Goal: Task Accomplishment & Management: Complete application form

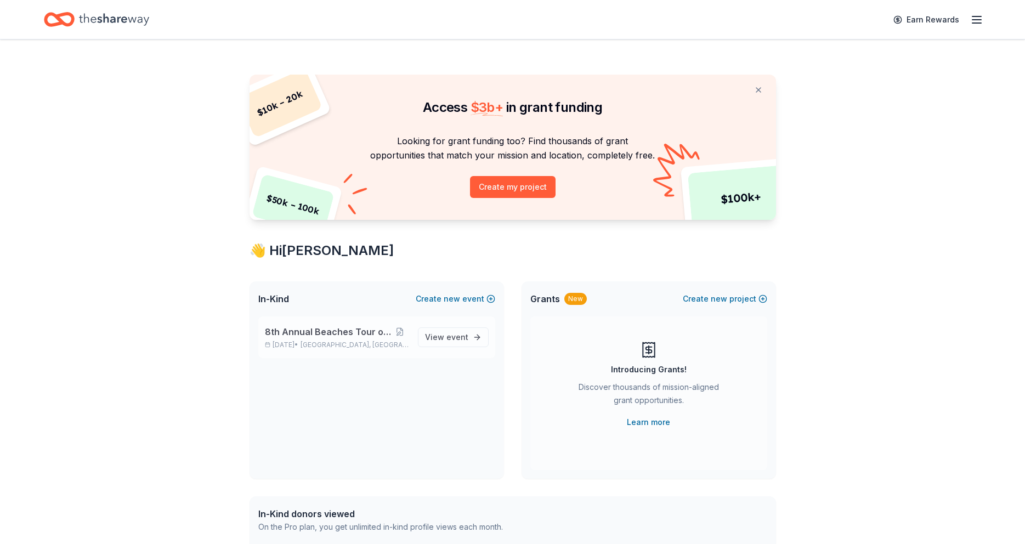
click at [332, 332] on span "8th Annual Beaches Tour of Homes" at bounding box center [328, 331] width 126 height 13
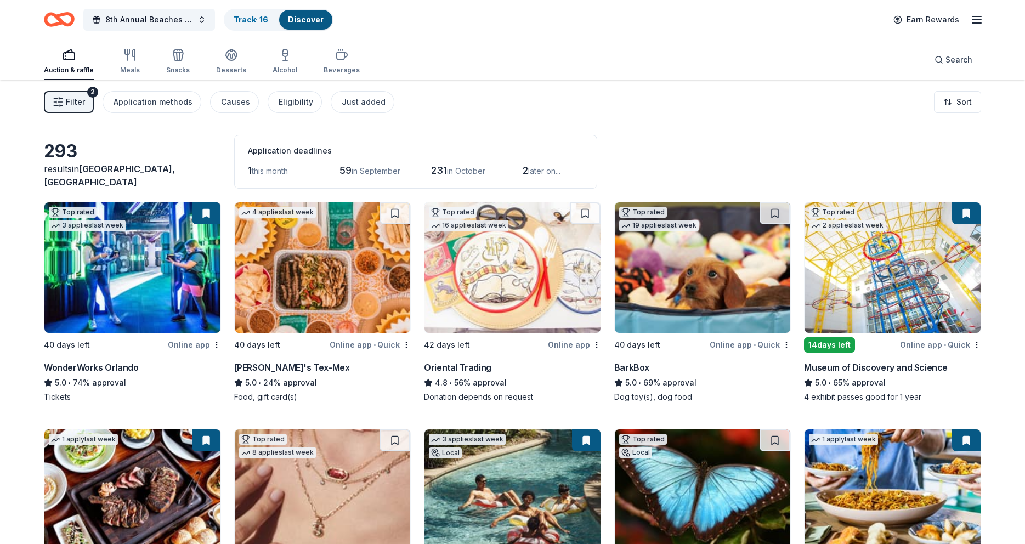
click at [84, 99] on span "Filter" at bounding box center [75, 101] width 19 height 13
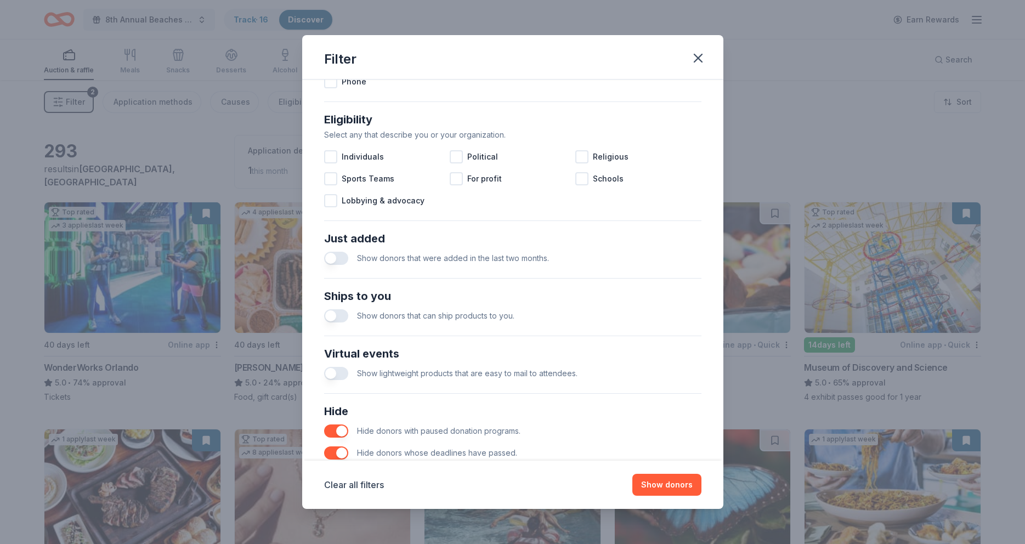
scroll to position [342, 0]
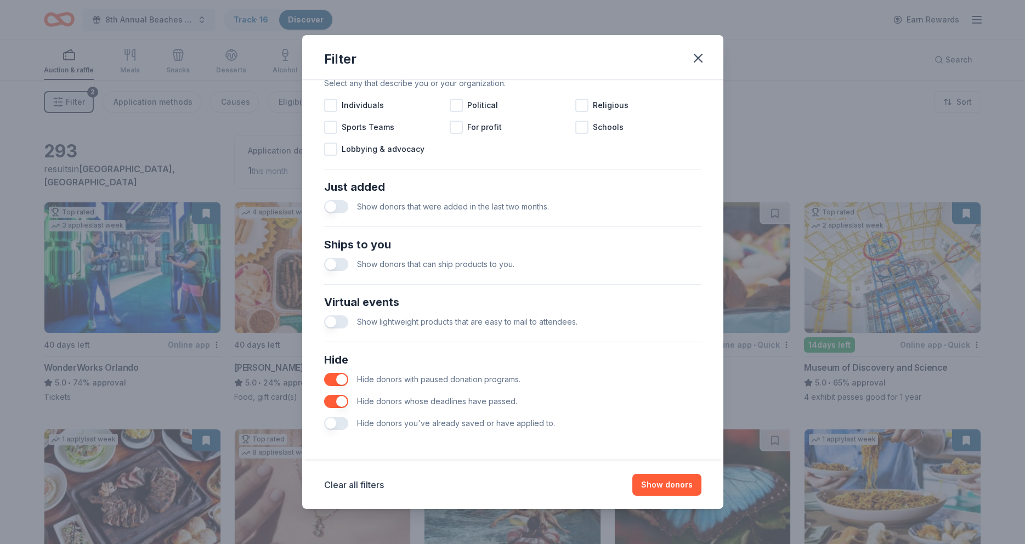
click at [340, 380] on button "button" at bounding box center [336, 379] width 24 height 13
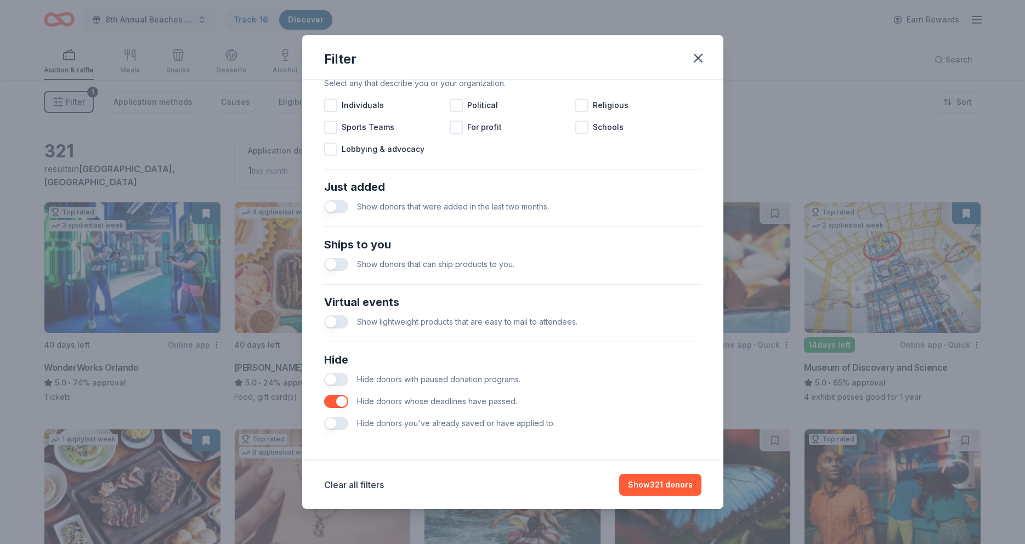
click at [340, 402] on button "button" at bounding box center [336, 401] width 24 height 13
click at [328, 422] on button "button" at bounding box center [336, 423] width 24 height 13
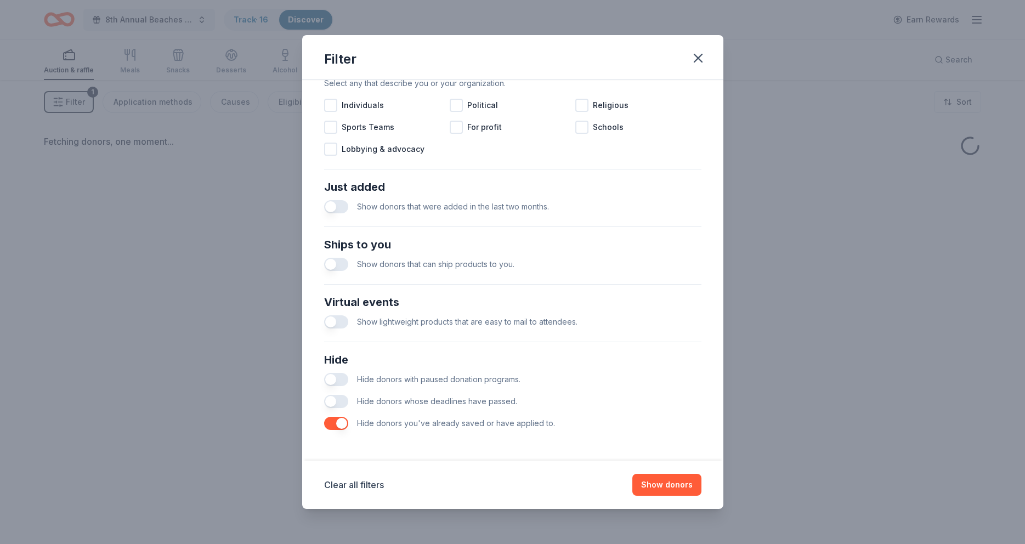
click at [331, 402] on button "button" at bounding box center [336, 401] width 24 height 13
click at [333, 381] on button "button" at bounding box center [336, 379] width 24 height 13
click at [659, 486] on button "Show donors" at bounding box center [666, 485] width 69 height 22
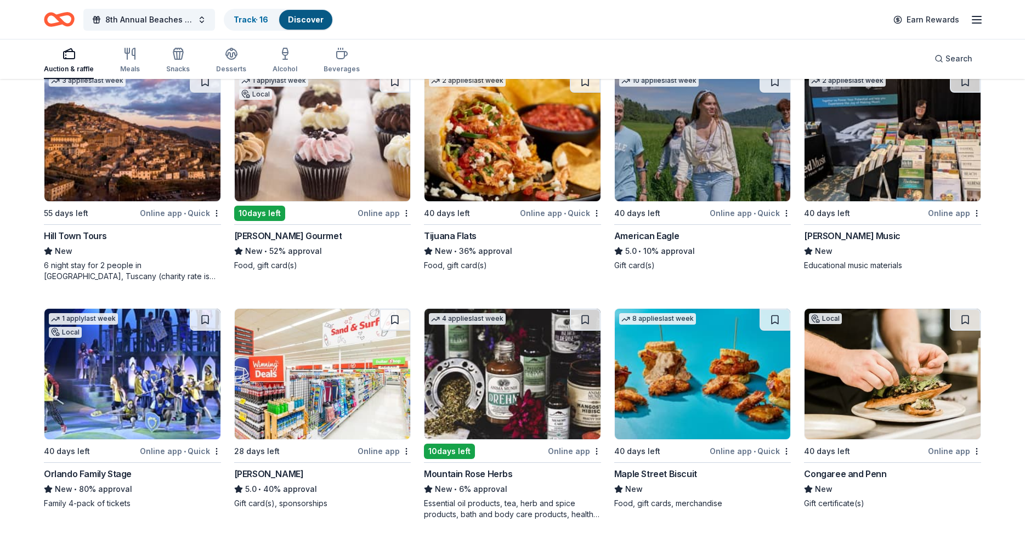
scroll to position [1916, 0]
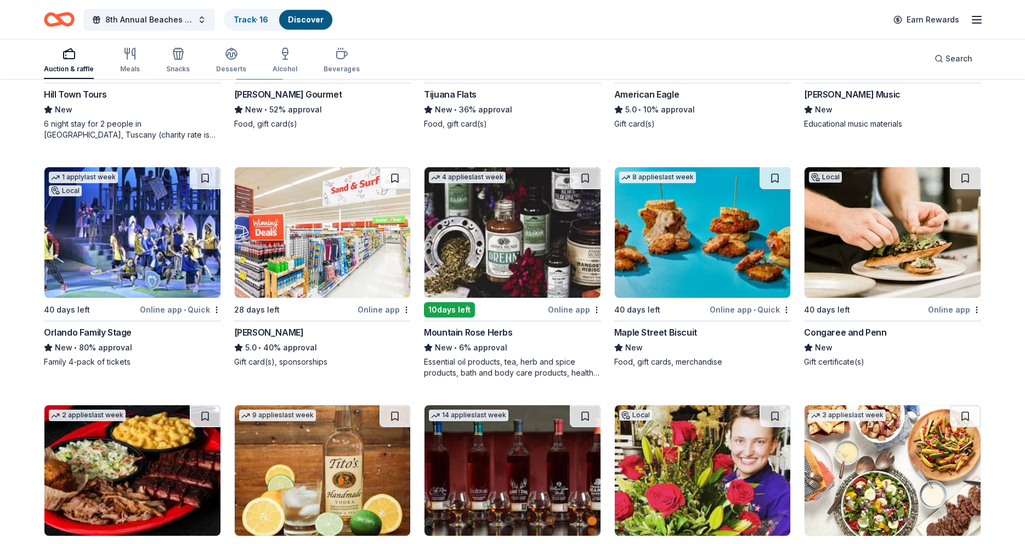
click at [120, 257] on img at bounding box center [132, 232] width 176 height 130
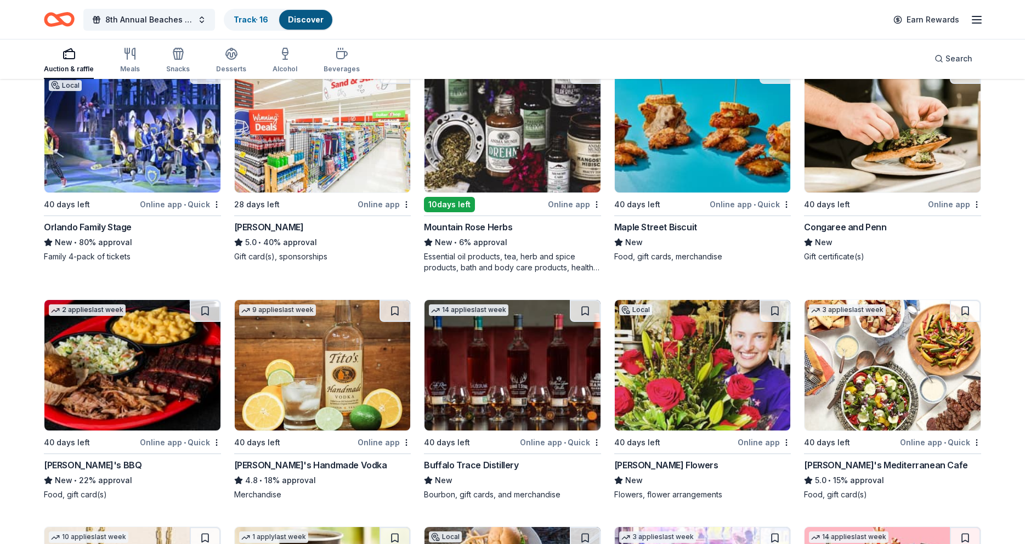
scroll to position [2065, 0]
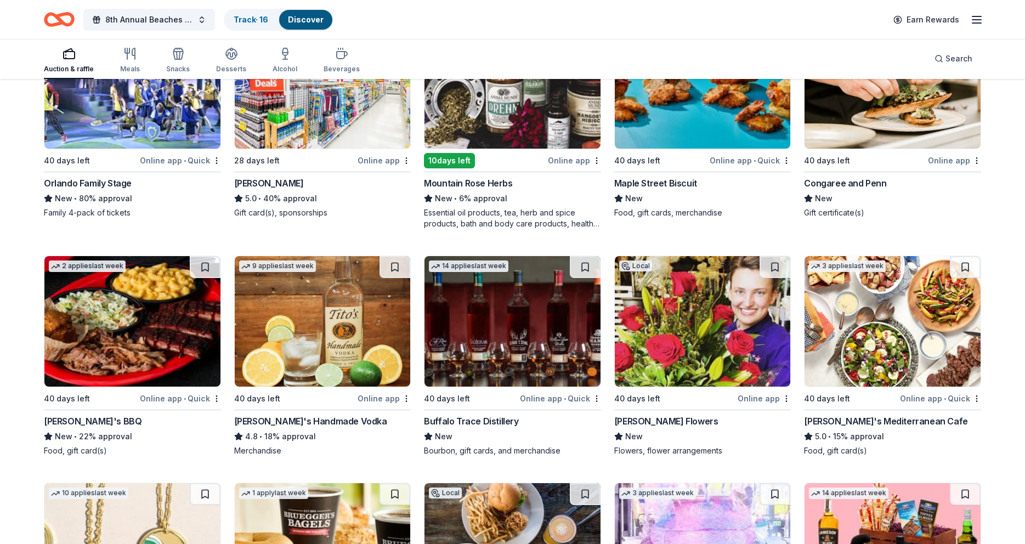
click at [692, 342] on img at bounding box center [702, 321] width 176 height 130
click at [776, 268] on button at bounding box center [774, 267] width 31 height 22
click at [776, 269] on button at bounding box center [775, 267] width 29 height 22
click at [752, 312] on img at bounding box center [702, 321] width 176 height 130
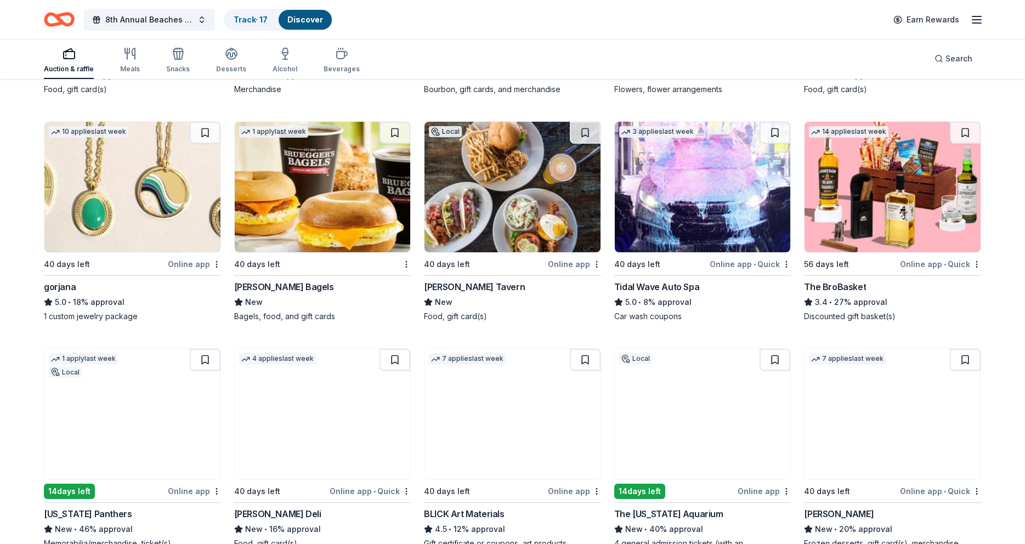
scroll to position [2429, 0]
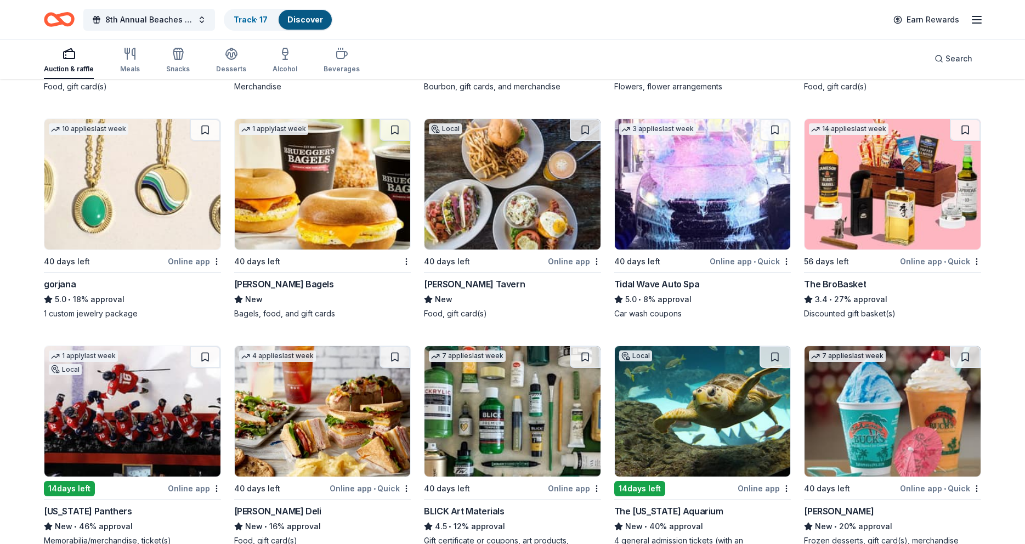
click at [846, 222] on img at bounding box center [892, 184] width 176 height 130
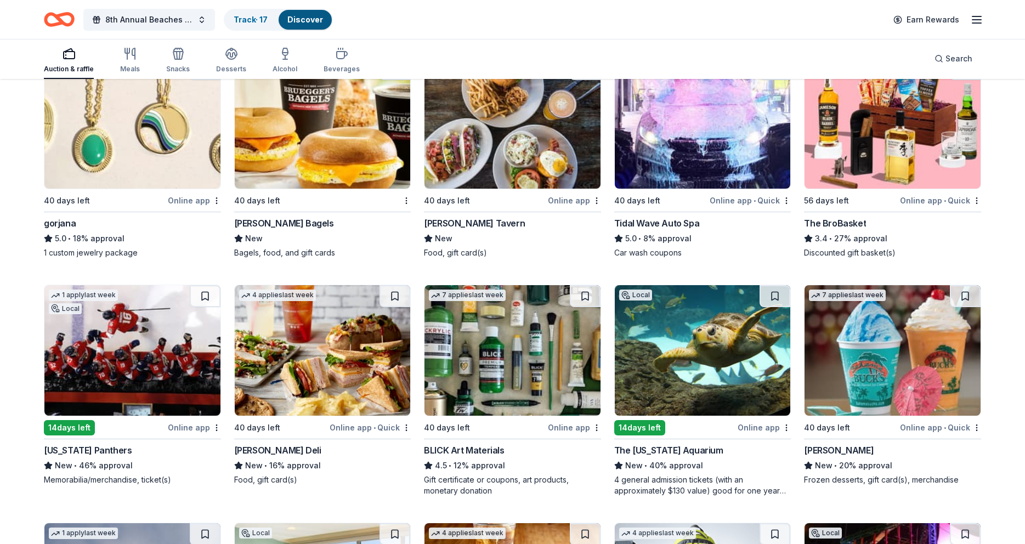
scroll to position [2530, 0]
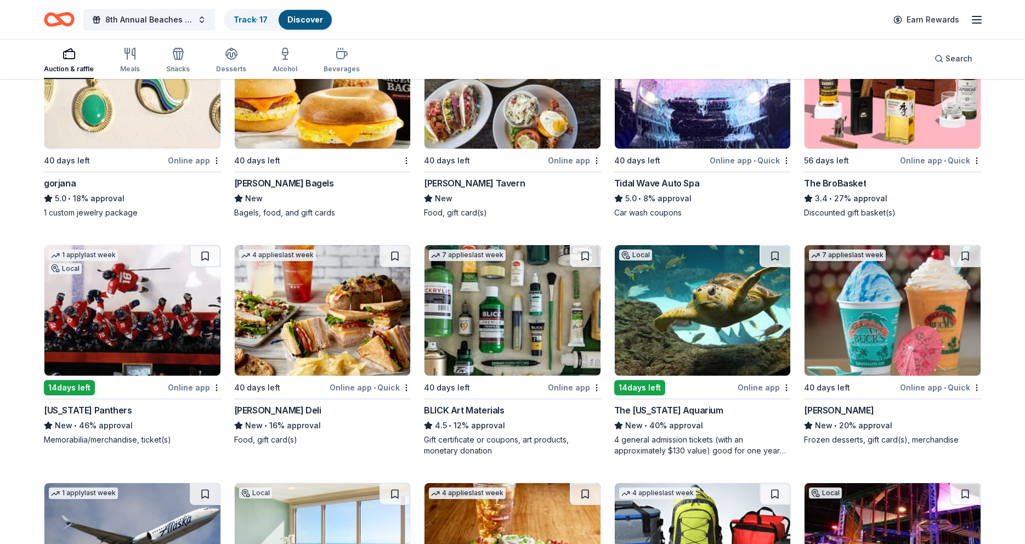
click at [681, 339] on img at bounding box center [702, 310] width 176 height 130
click at [773, 255] on button at bounding box center [775, 256] width 29 height 22
click at [772, 287] on img at bounding box center [702, 310] width 176 height 130
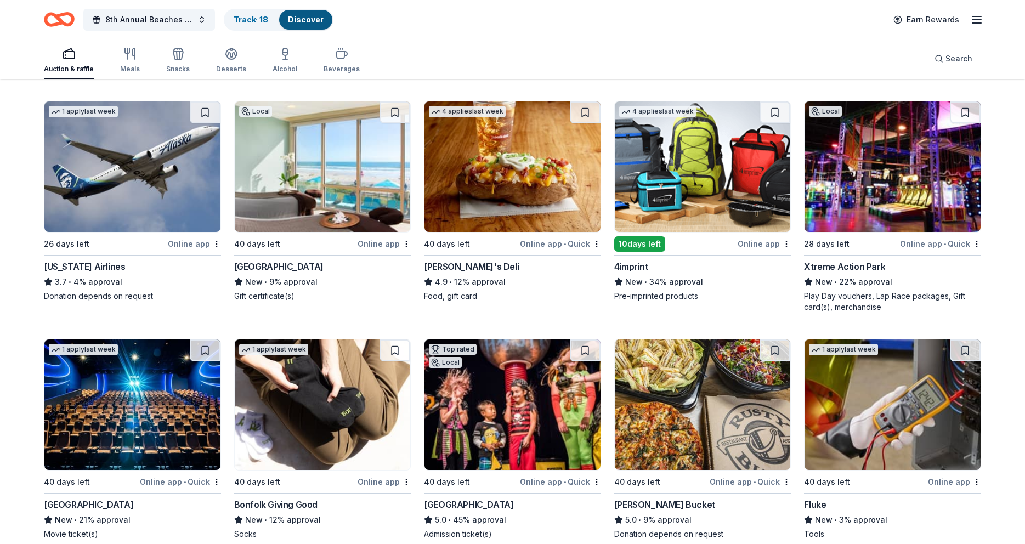
scroll to position [2919, 0]
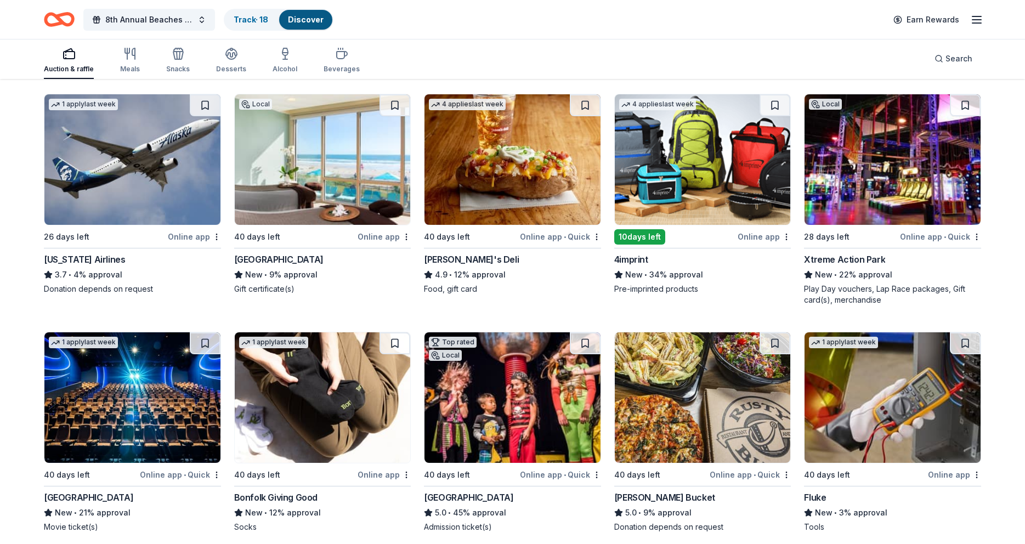
click at [277, 196] on img at bounding box center [323, 159] width 176 height 130
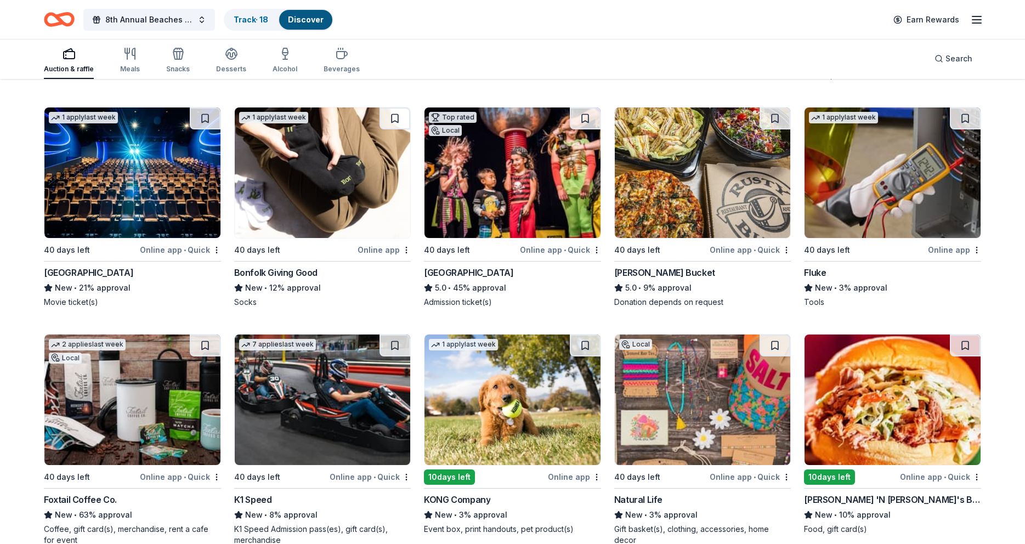
scroll to position [3135, 0]
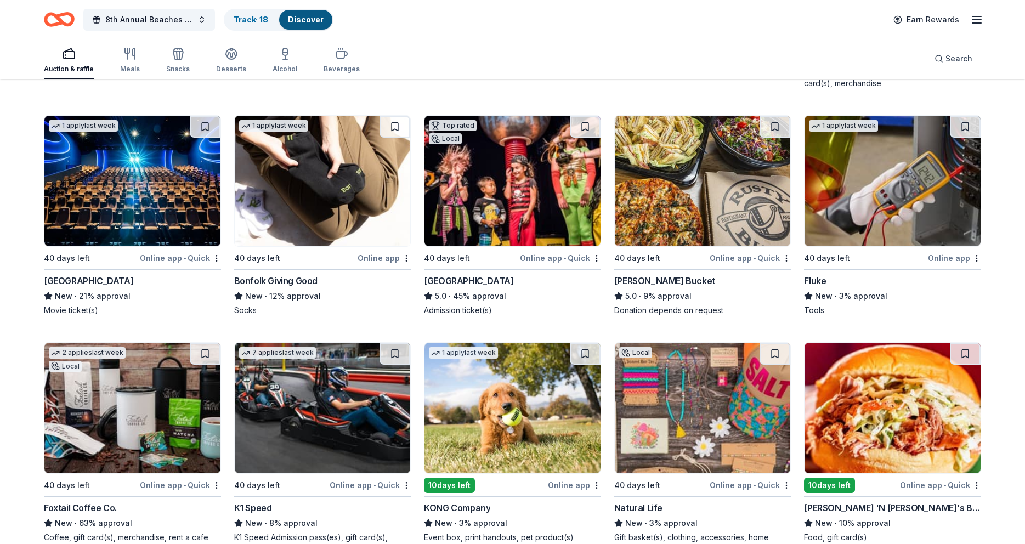
click at [521, 217] on img at bounding box center [512, 181] width 176 height 130
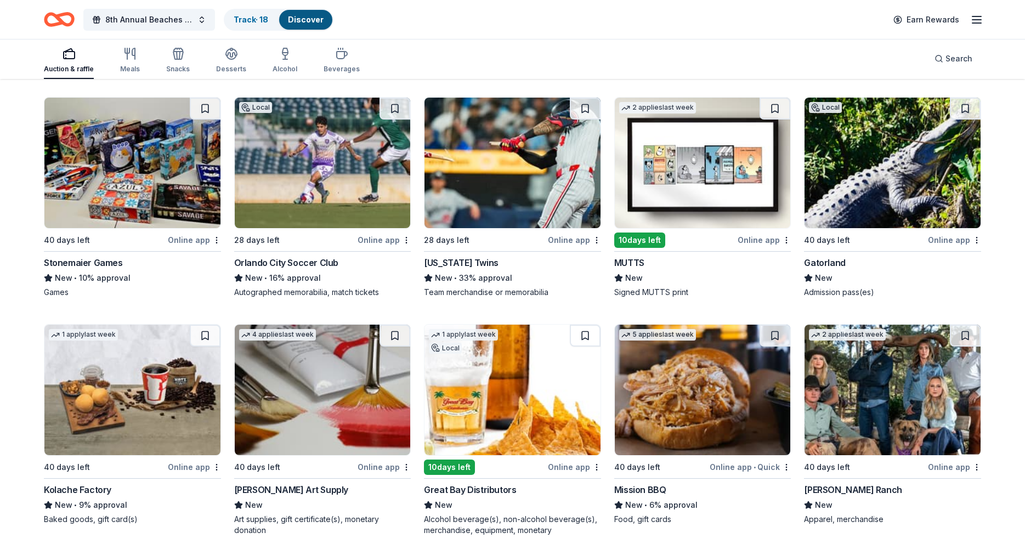
scroll to position [3637, 0]
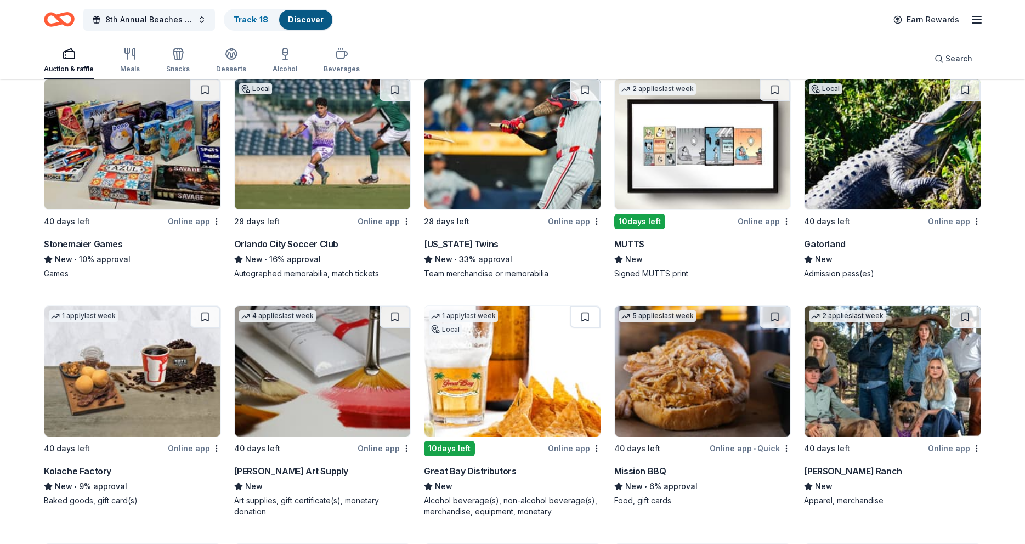
click at [849, 145] on img at bounding box center [892, 144] width 176 height 130
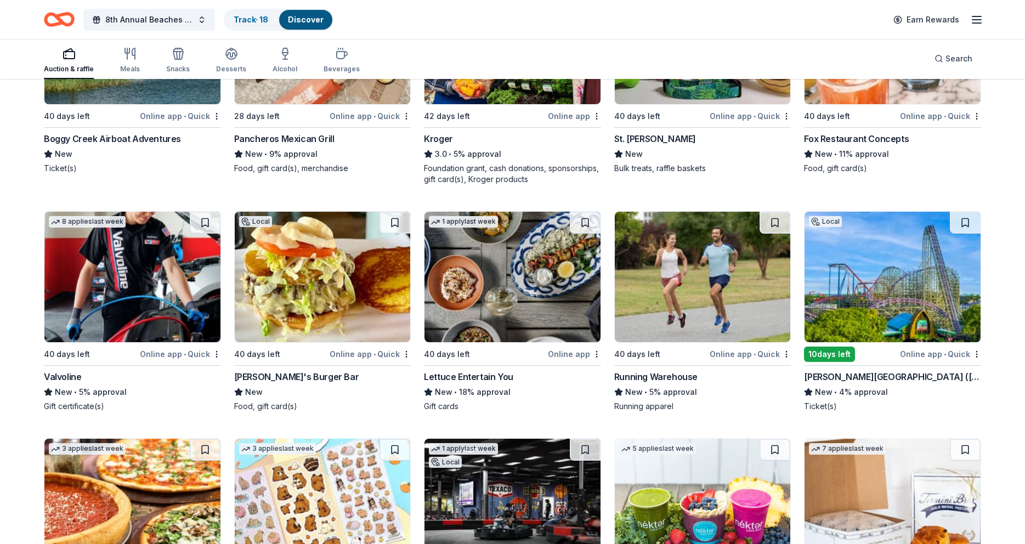
scroll to position [4227, 0]
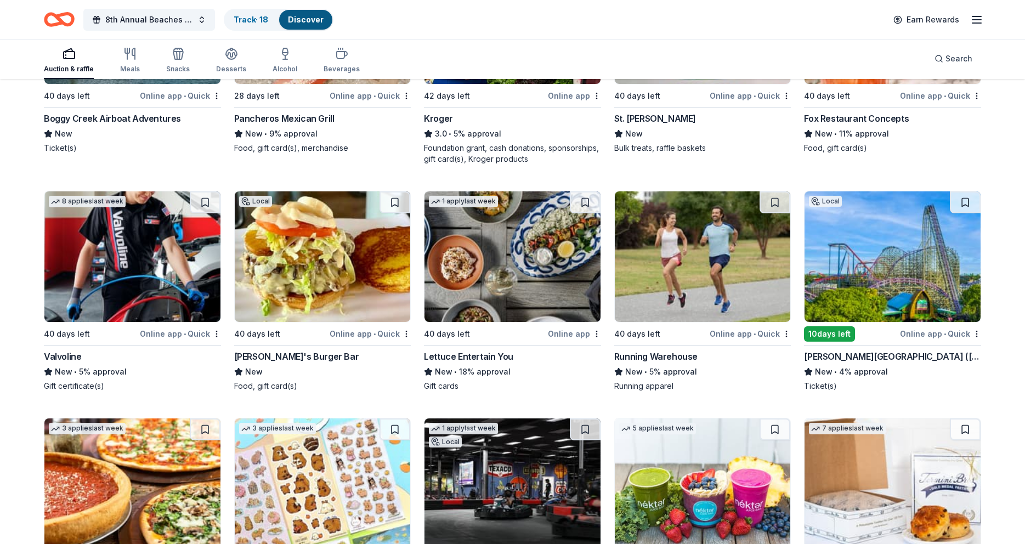
click at [858, 269] on img at bounding box center [892, 256] width 176 height 130
click at [965, 203] on button at bounding box center [964, 202] width 31 height 22
click at [962, 251] on img at bounding box center [892, 256] width 176 height 130
click at [198, 21] on button "8th Annual Beaches Tour of Homes" at bounding box center [149, 20] width 132 height 22
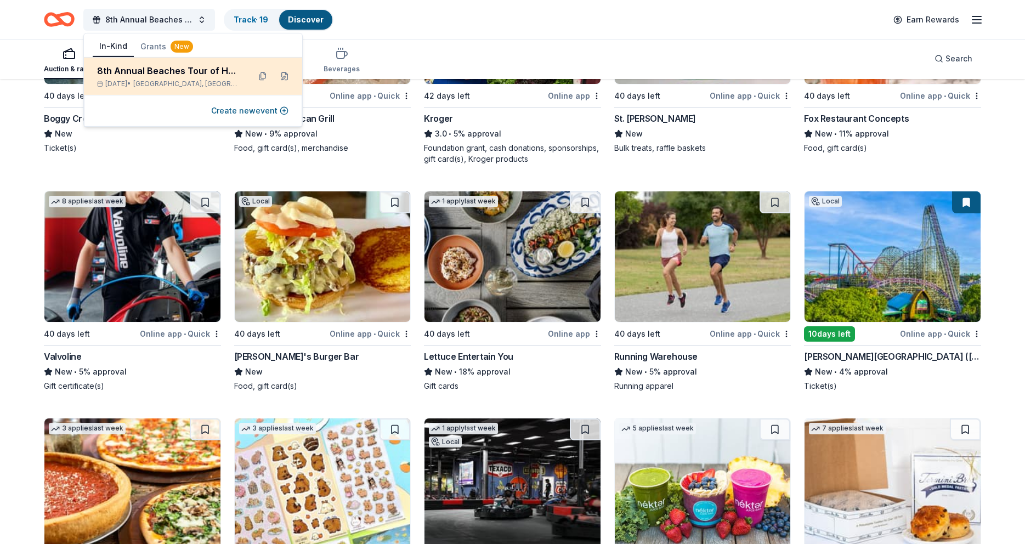
click at [157, 72] on div "8th Annual Beaches Tour of Homes" at bounding box center [169, 70] width 144 height 13
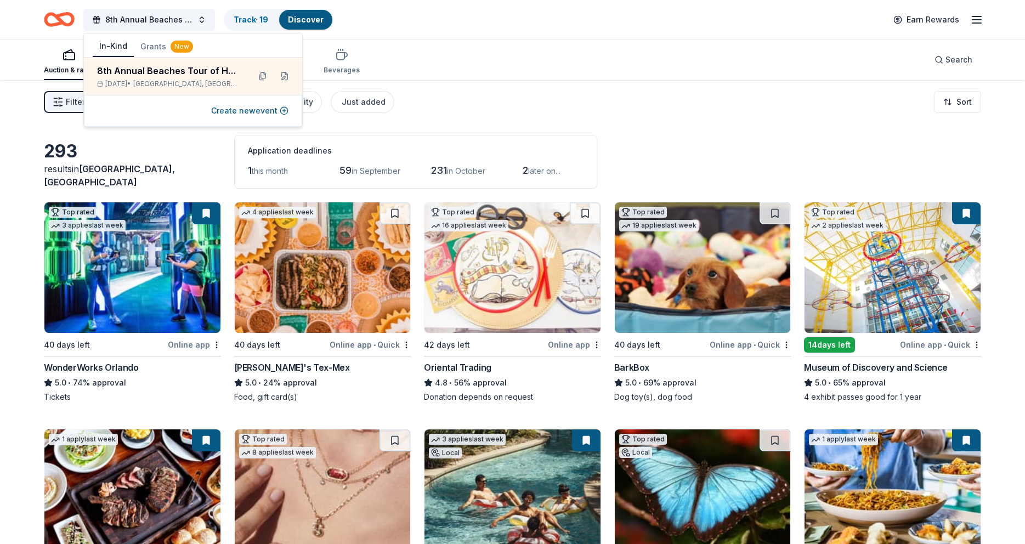
click at [76, 101] on span "Filter" at bounding box center [75, 101] width 19 height 13
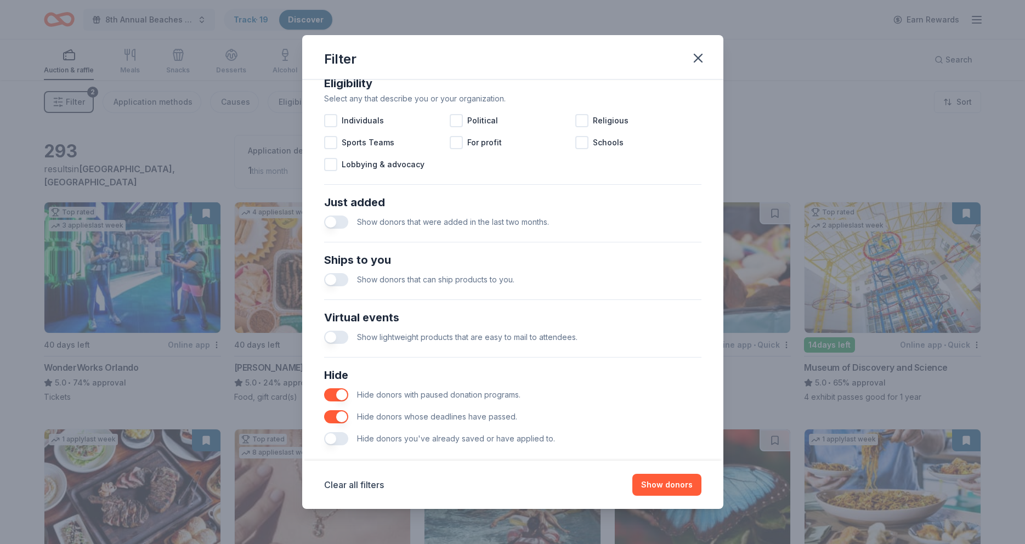
scroll to position [342, 0]
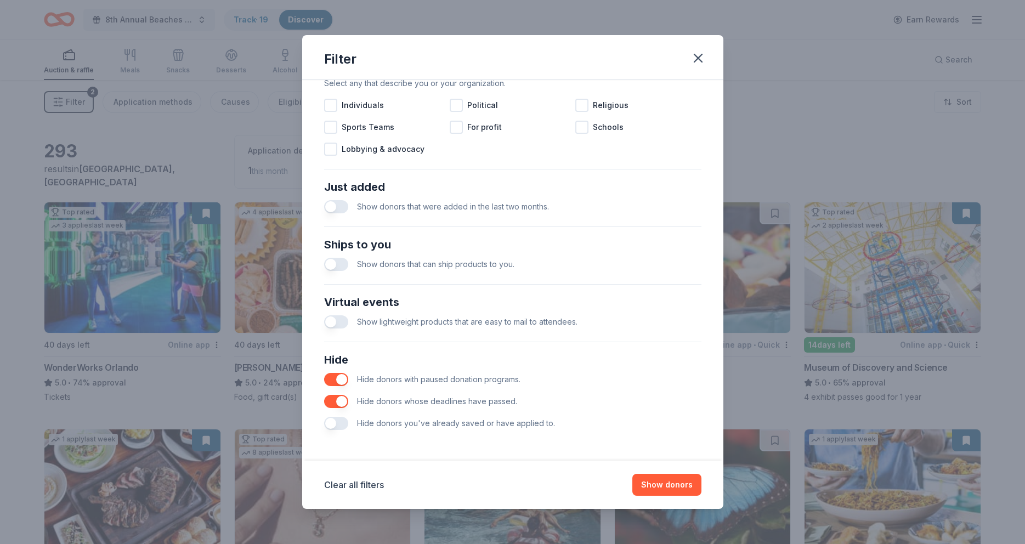
click at [344, 401] on button "button" at bounding box center [336, 401] width 24 height 13
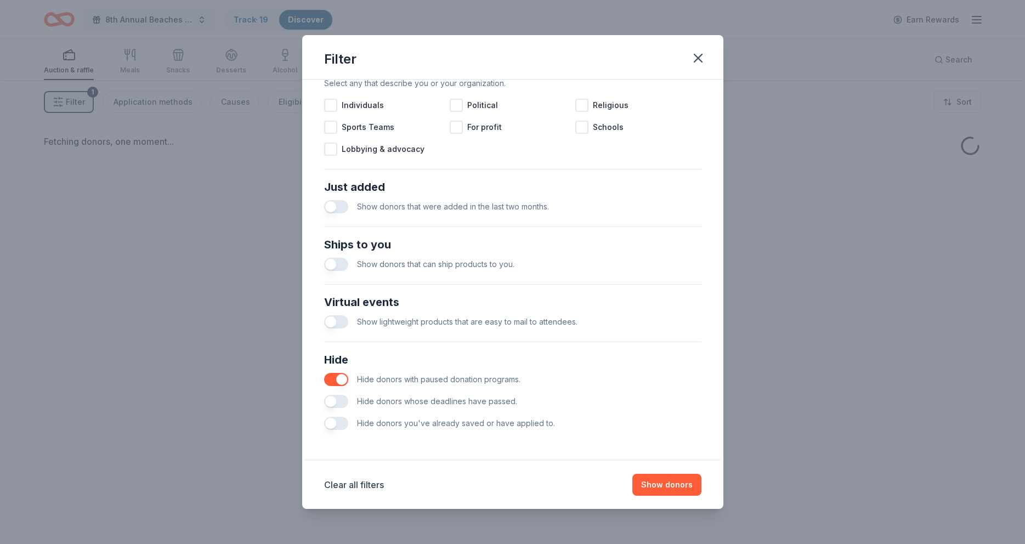
click at [344, 379] on button "button" at bounding box center [336, 379] width 24 height 13
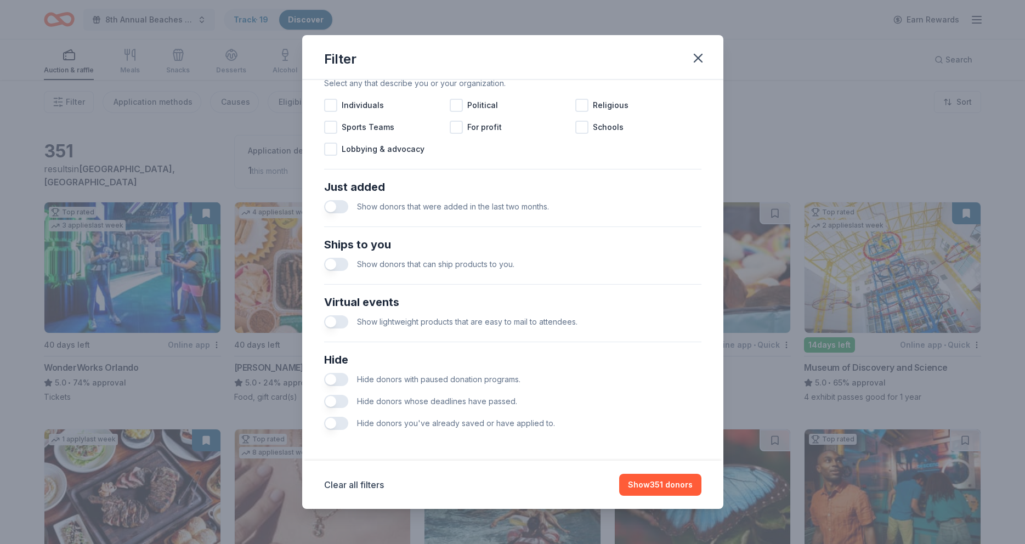
click at [331, 377] on button "button" at bounding box center [336, 379] width 24 height 13
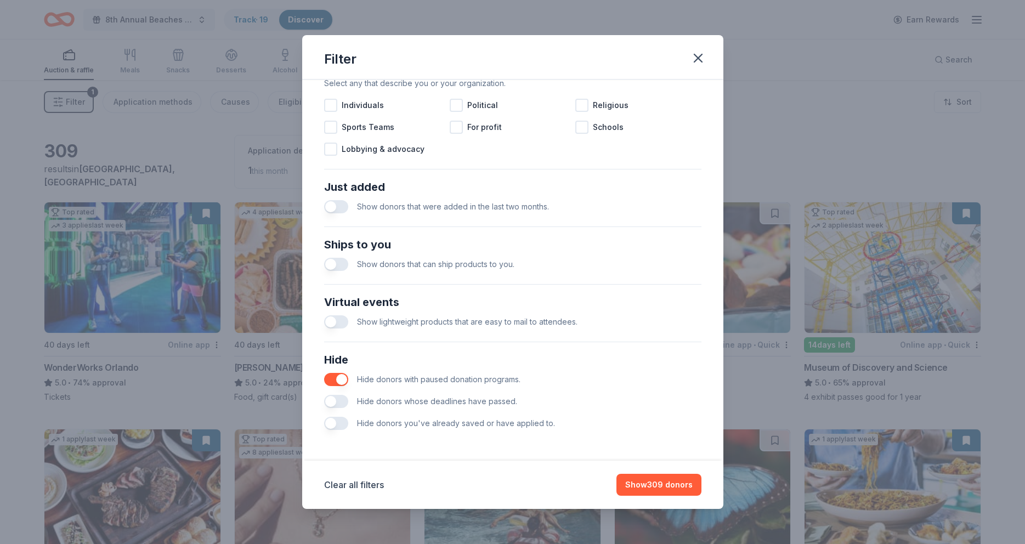
click at [333, 401] on button "button" at bounding box center [336, 401] width 24 height 13
click at [332, 424] on button "button" at bounding box center [336, 423] width 24 height 13
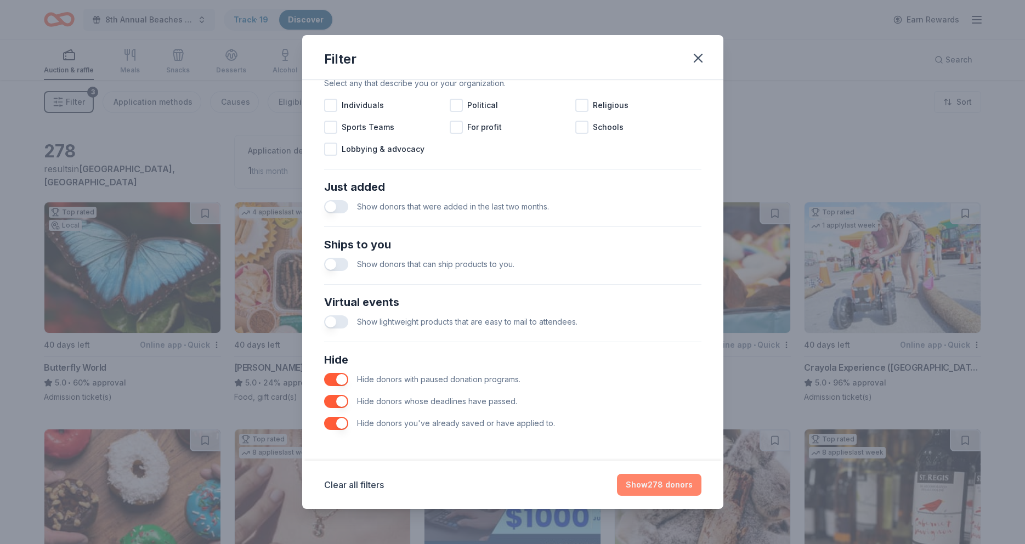
click at [658, 485] on button "Show 278 donors" at bounding box center [659, 485] width 84 height 22
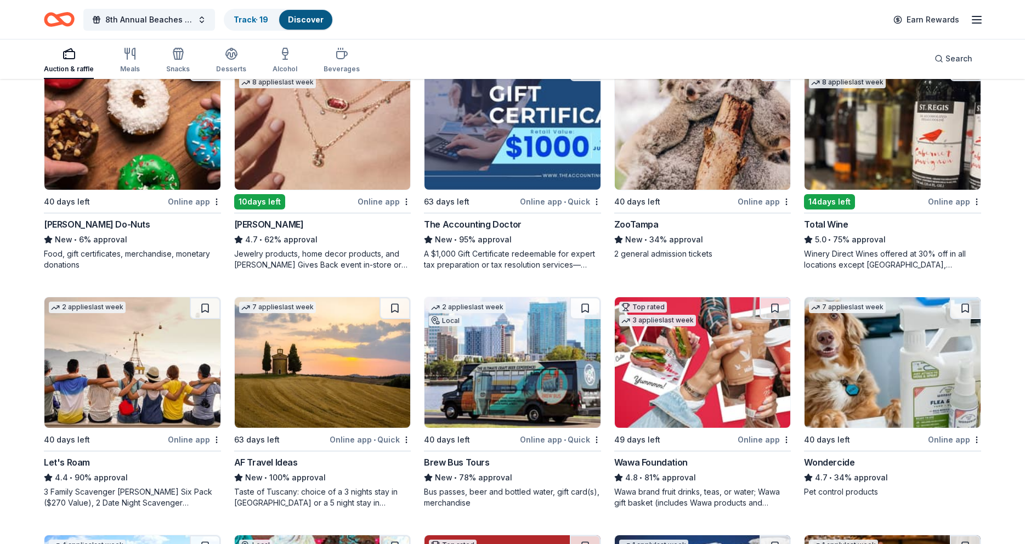
scroll to position [304, 0]
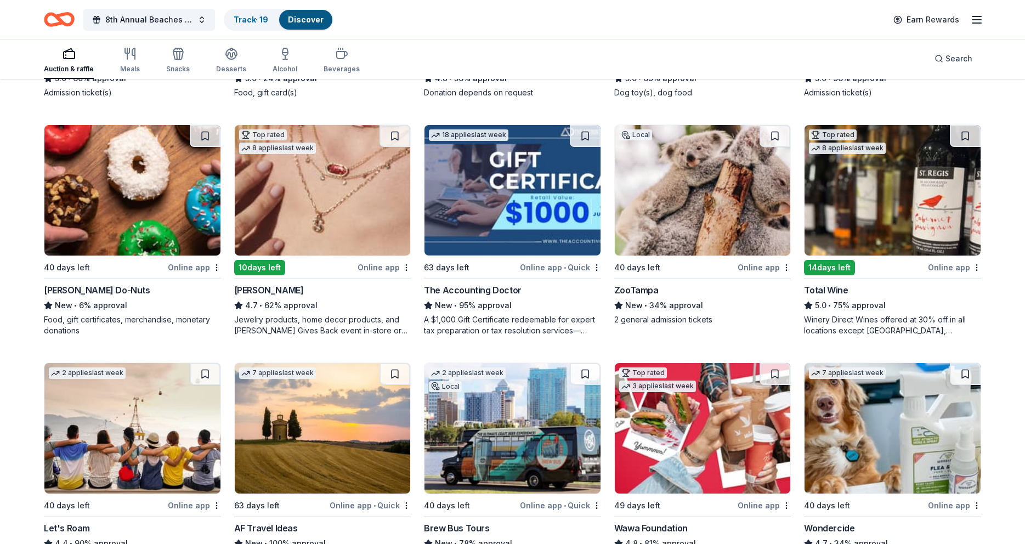
click at [861, 220] on img at bounding box center [892, 190] width 176 height 130
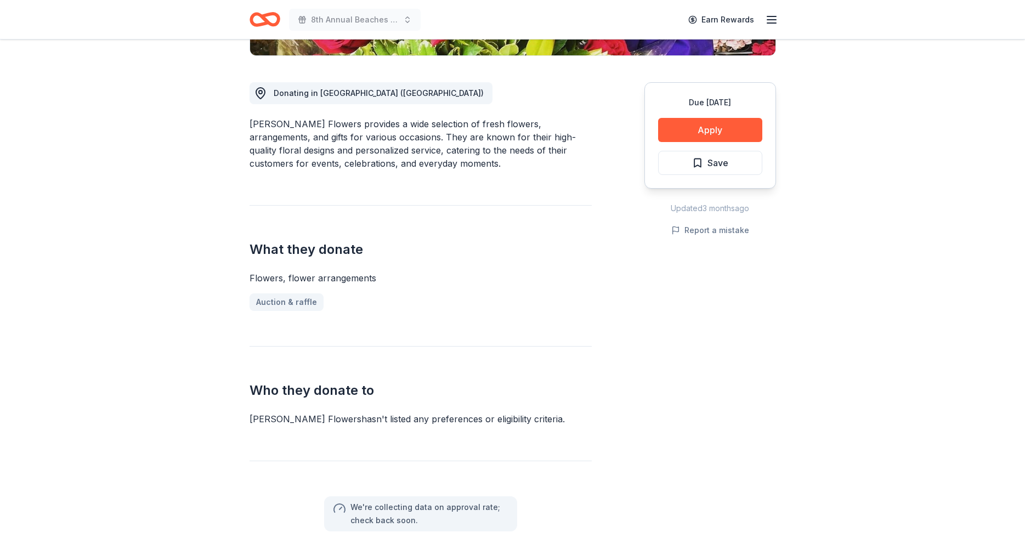
scroll to position [264, 0]
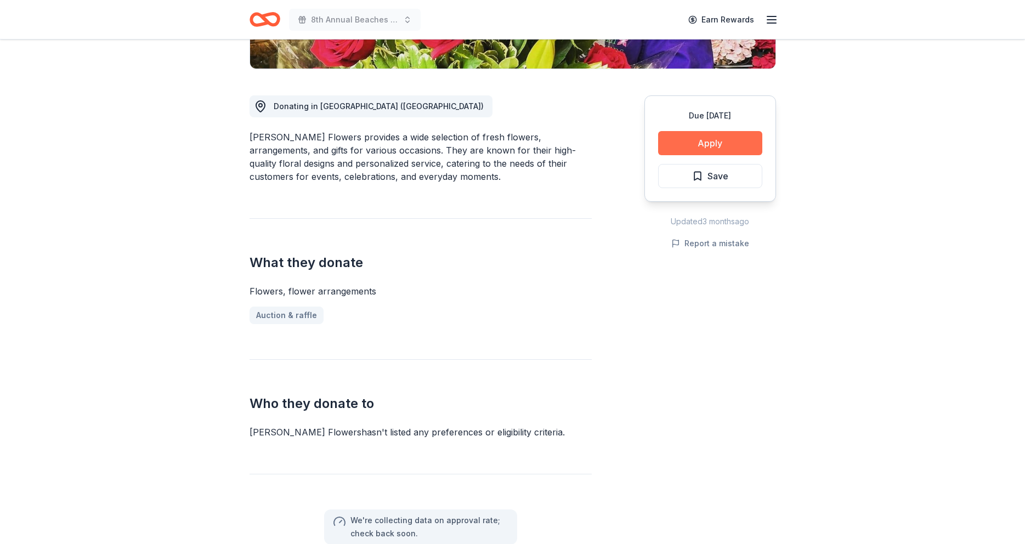
click at [709, 144] on button "Apply" at bounding box center [710, 143] width 104 height 24
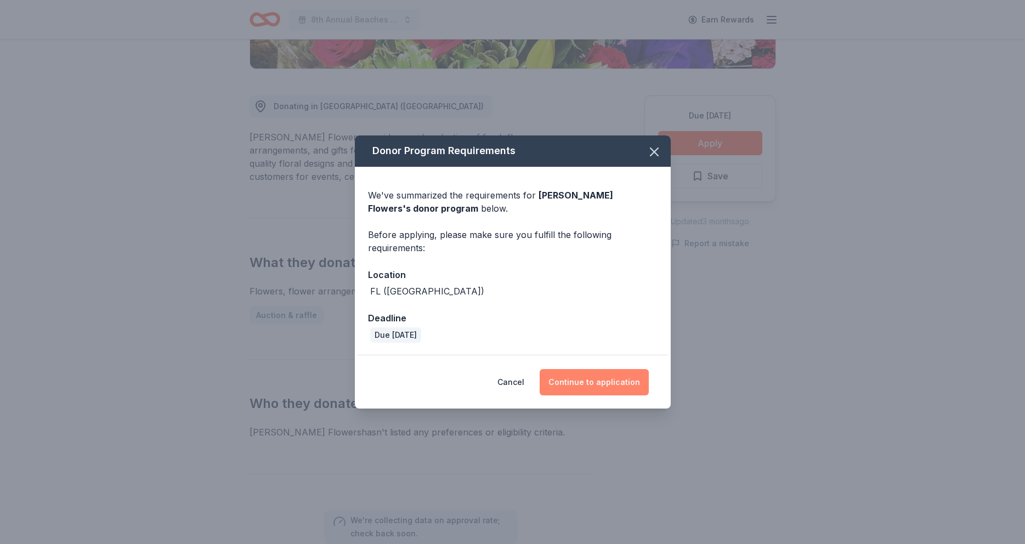
click at [600, 386] on button "Continue to application" at bounding box center [593, 382] width 109 height 26
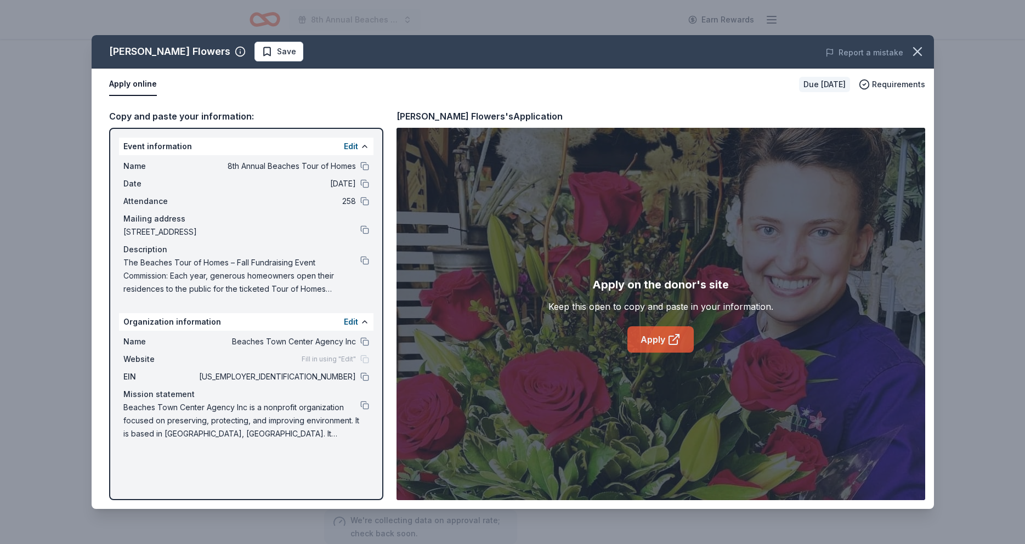
click at [659, 340] on link "Apply" at bounding box center [660, 339] width 66 height 26
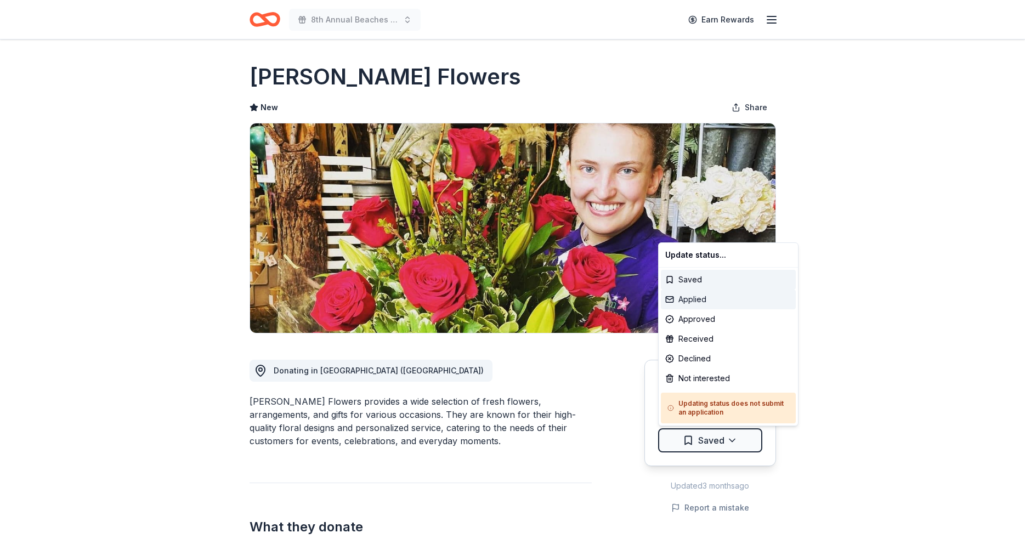
click at [702, 299] on div "Applied" at bounding box center [728, 299] width 135 height 20
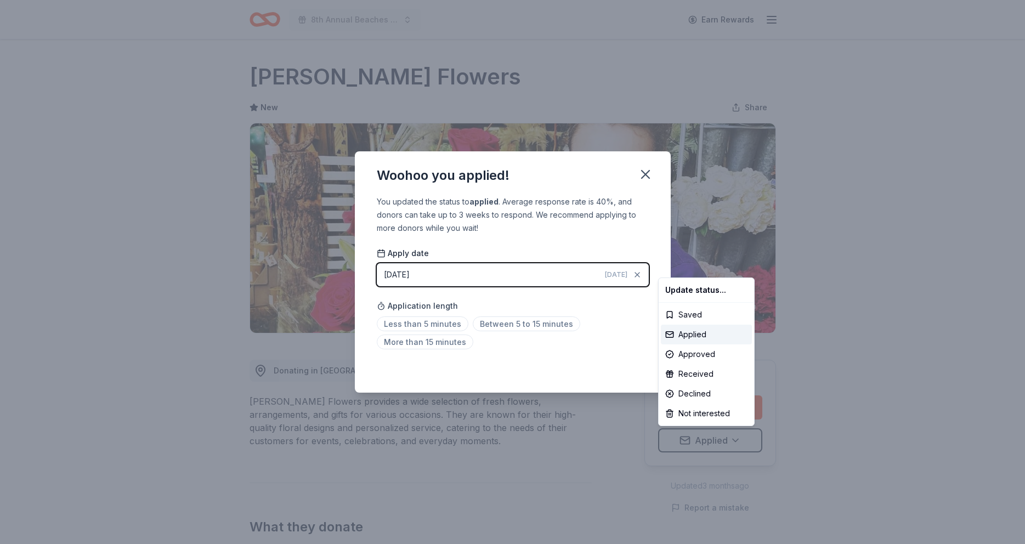
click at [442, 326] on html "8th Annual Beaches Tour of Homes Earn Rewards Due in 40 days Share Kuhn Flowers…" at bounding box center [512, 272] width 1025 height 544
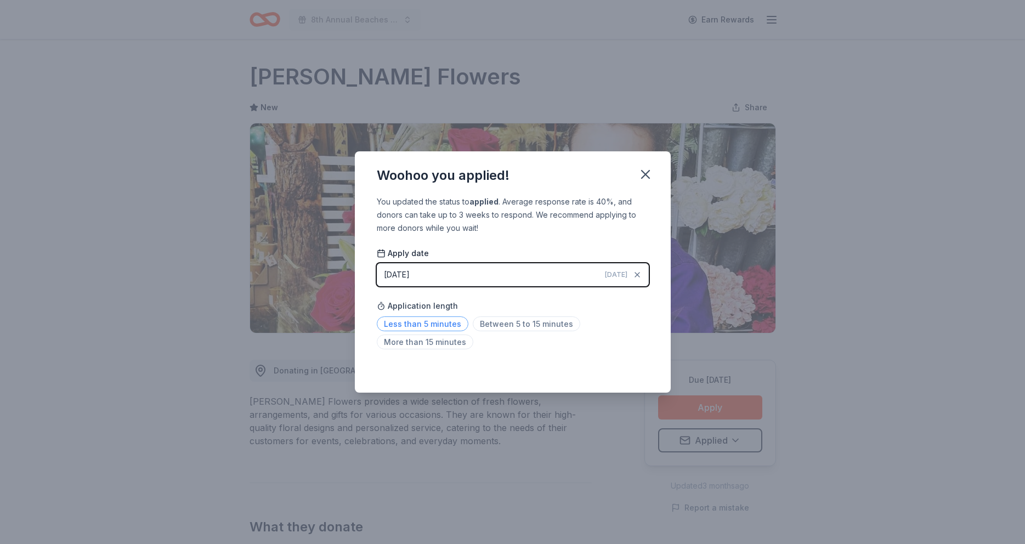
click at [436, 318] on span "Less than 5 minutes" at bounding box center [423, 323] width 92 height 15
click at [645, 174] on icon "button" at bounding box center [645, 174] width 8 height 8
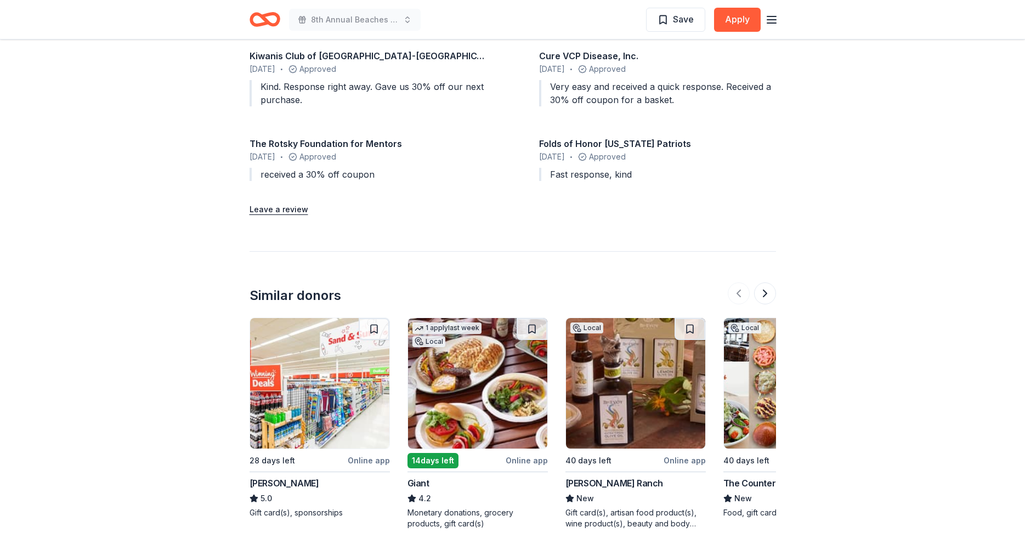
scroll to position [1243, 0]
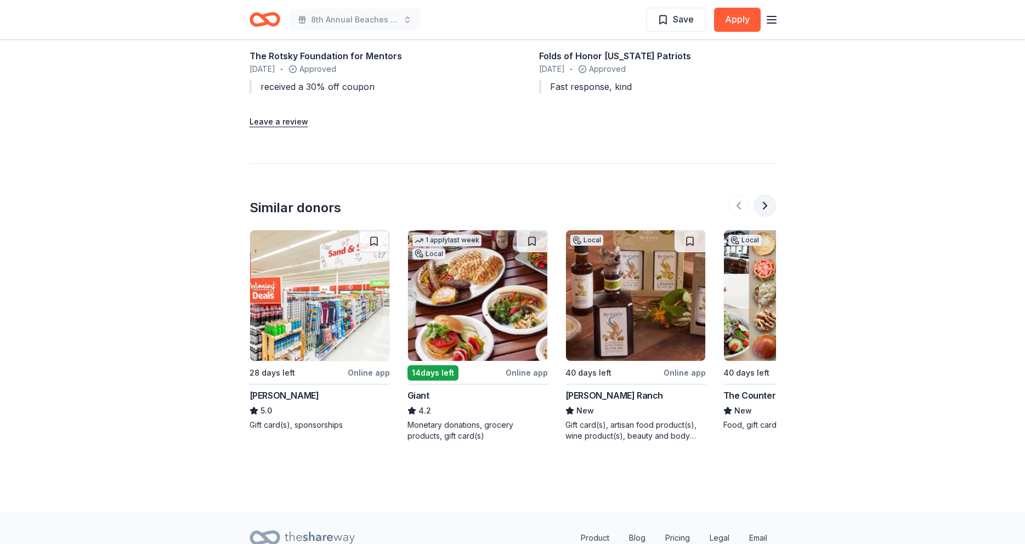
click at [764, 205] on button at bounding box center [765, 206] width 22 height 22
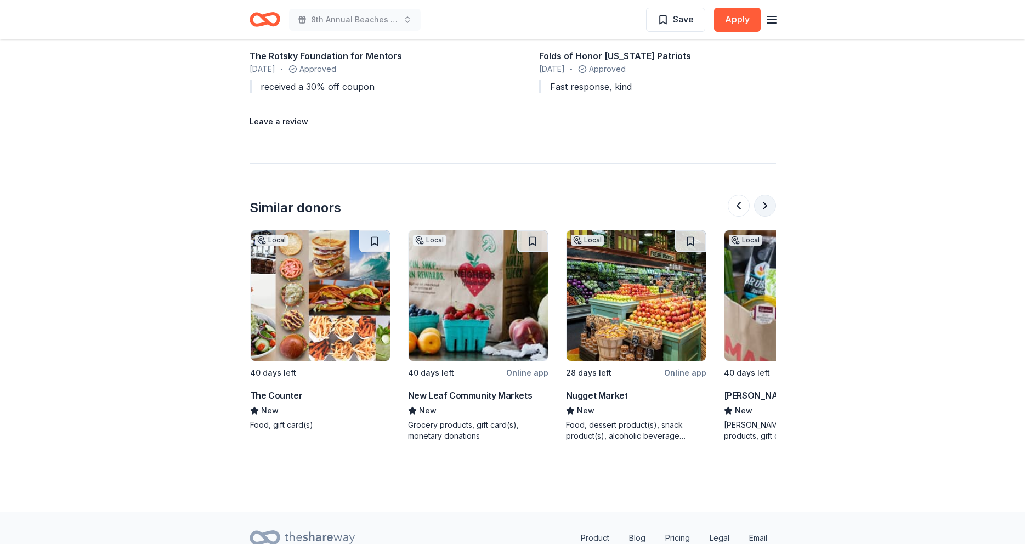
scroll to position [0, 474]
click at [765, 203] on button at bounding box center [765, 206] width 22 height 22
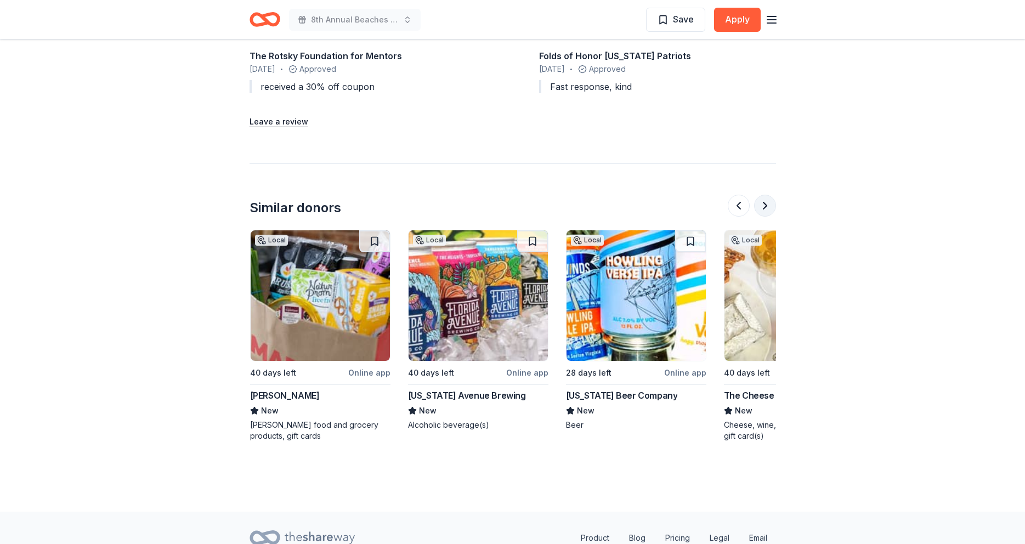
scroll to position [0, 947]
click at [765, 204] on button at bounding box center [765, 206] width 22 height 22
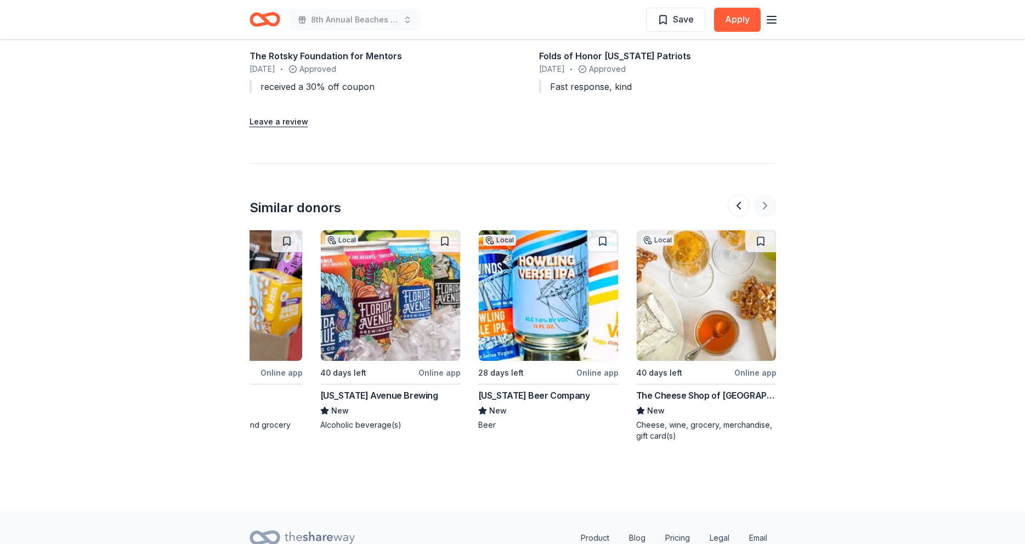
scroll to position [0, 1035]
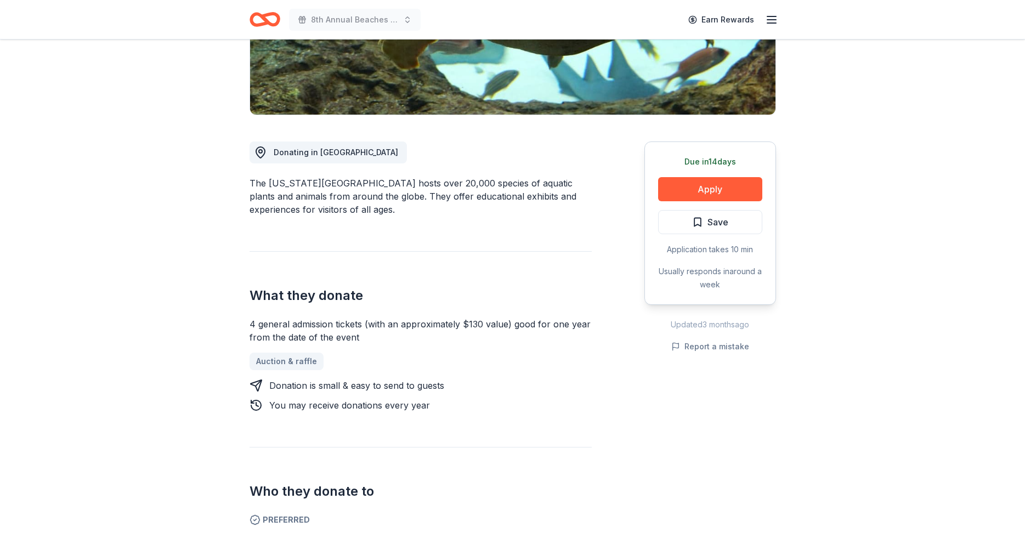
scroll to position [206, 0]
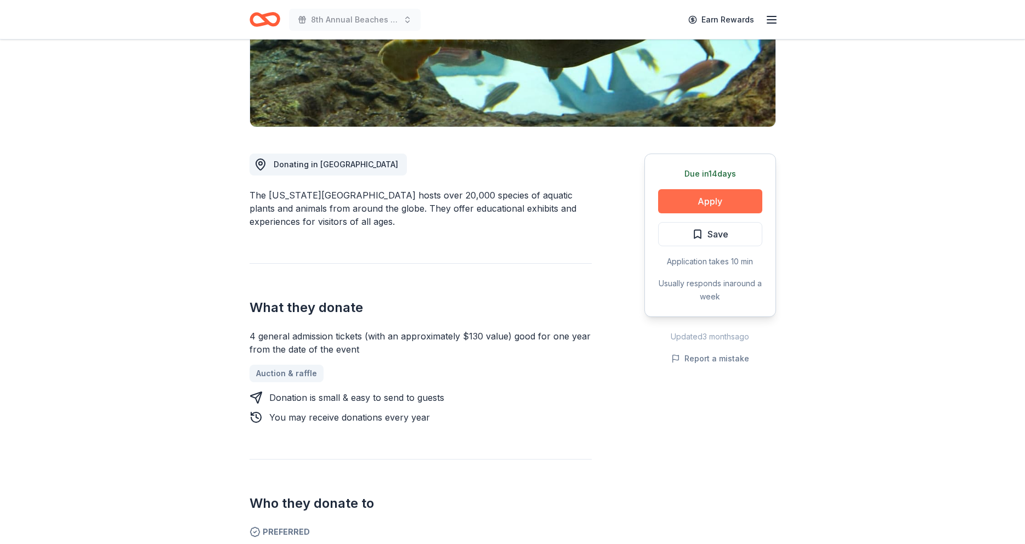
click at [707, 203] on button "Apply" at bounding box center [710, 201] width 104 height 24
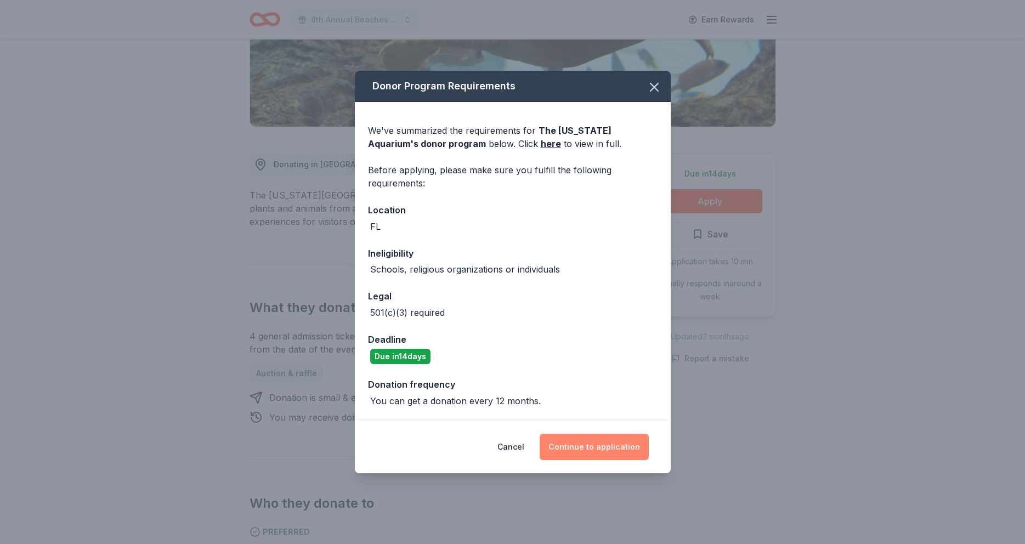
click at [581, 447] on button "Continue to application" at bounding box center [593, 447] width 109 height 26
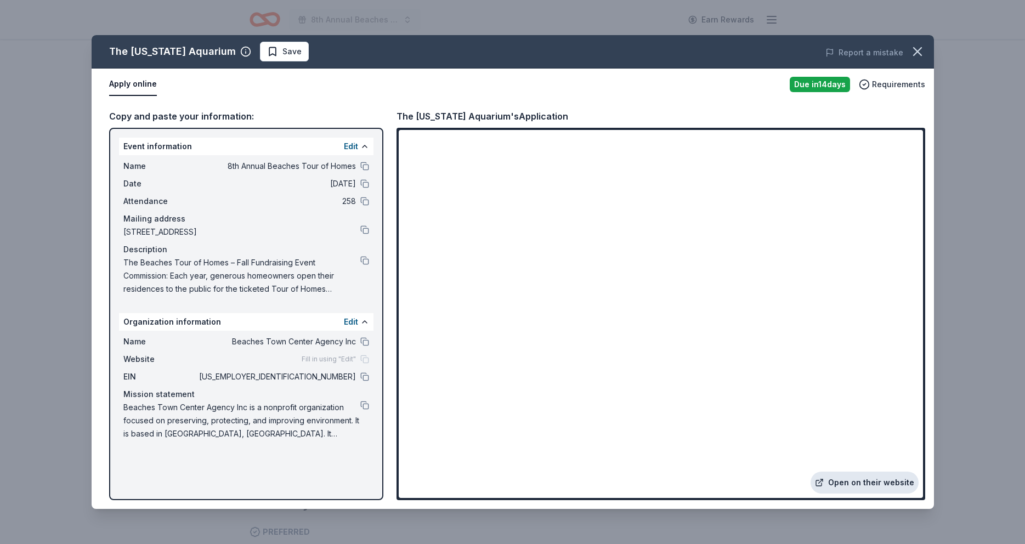
click at [862, 482] on link "Open on their website" at bounding box center [864, 482] width 108 height 22
click at [282, 49] on span "Save" at bounding box center [291, 51] width 19 height 13
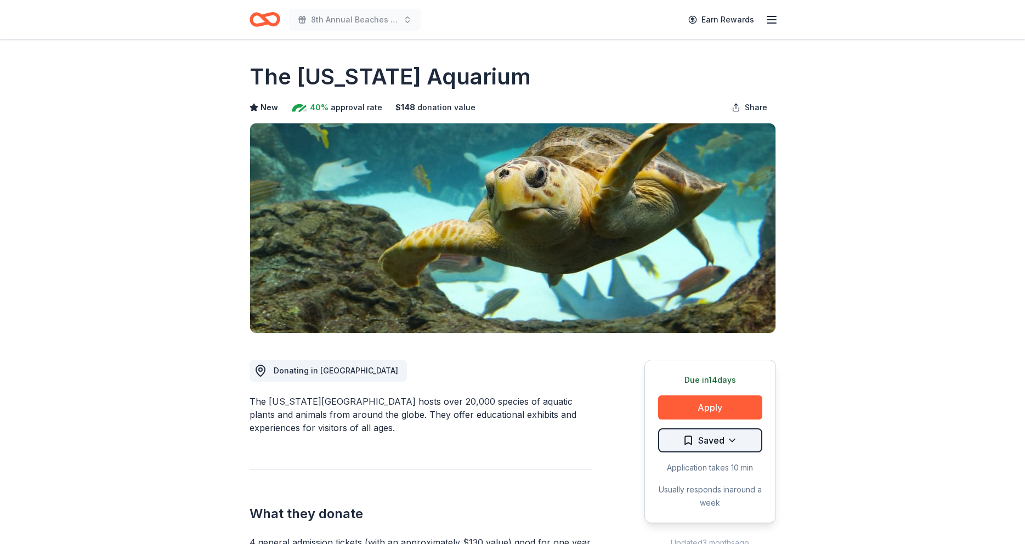
click at [720, 441] on html "8th Annual Beaches Tour of Homes Earn Rewards Due [DATE] Share The [US_STATE] A…" at bounding box center [512, 272] width 1025 height 544
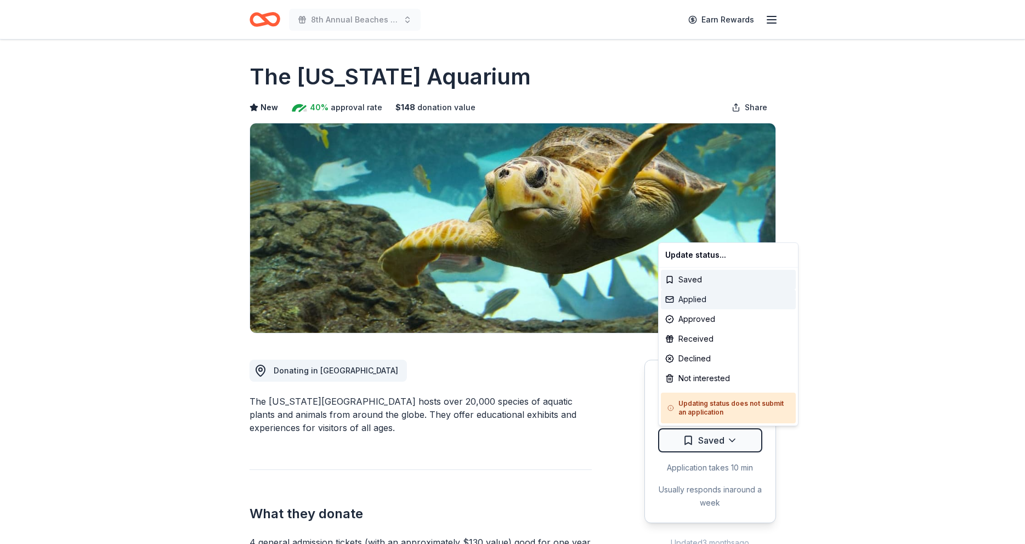
click at [697, 301] on div "Applied" at bounding box center [728, 299] width 135 height 20
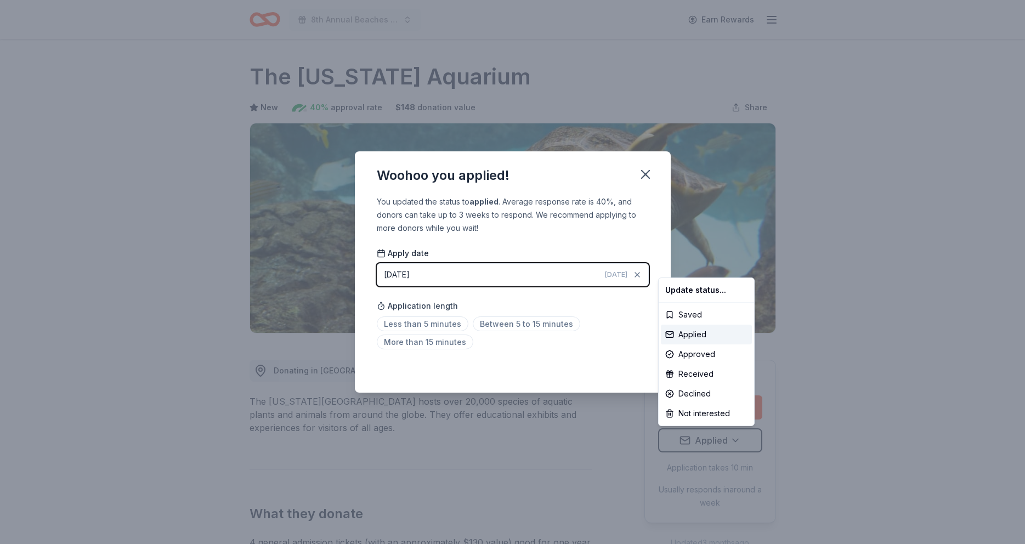
click at [504, 325] on html "8th Annual Beaches Tour of Homes Earn Rewards Due in 14 days Share The Florida …" at bounding box center [512, 272] width 1025 height 544
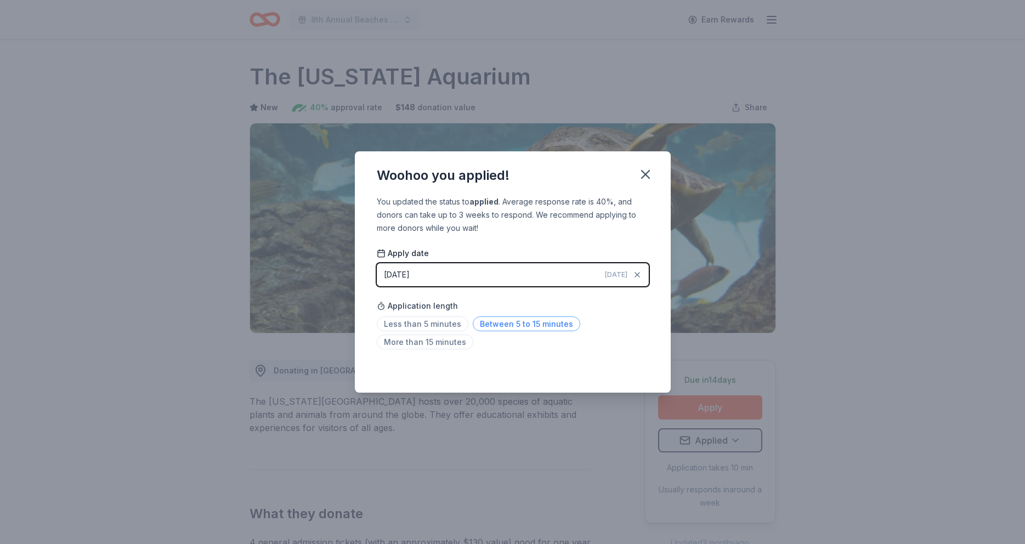
click at [561, 325] on span "Between 5 to 15 minutes" at bounding box center [526, 323] width 107 height 15
click at [646, 173] on icon "button" at bounding box center [645, 174] width 15 height 15
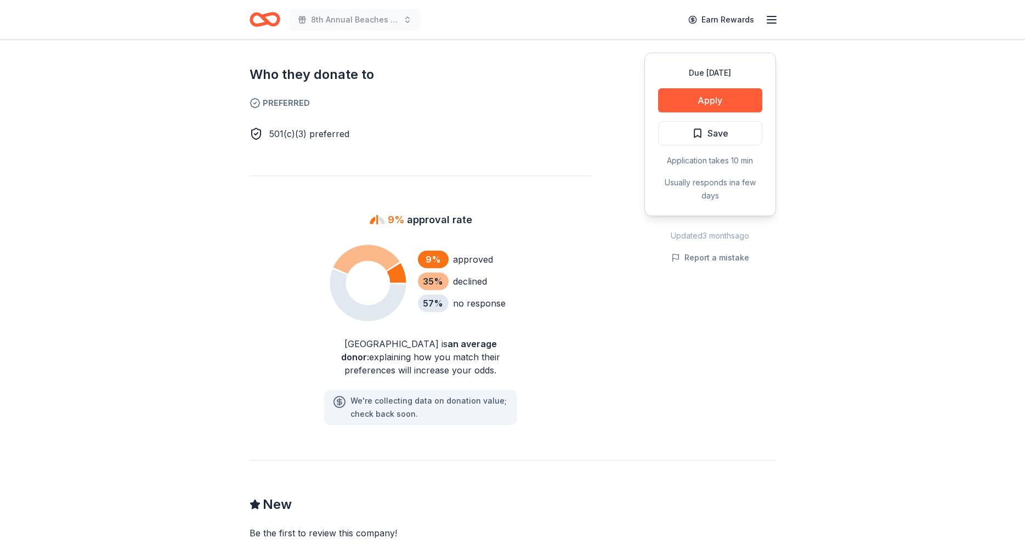
scroll to position [594, 0]
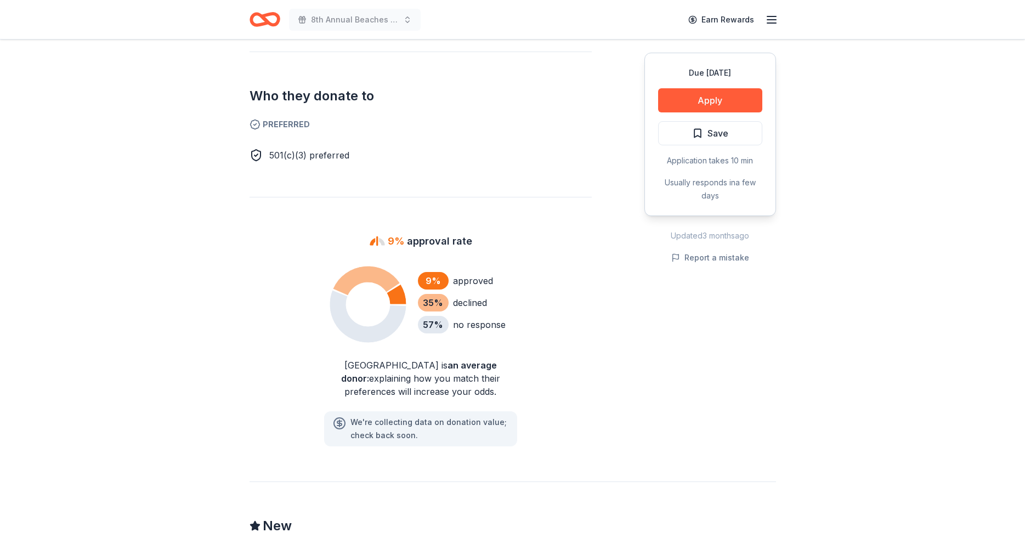
click at [464, 308] on div "declined" at bounding box center [470, 302] width 34 height 13
click at [458, 372] on div "One Ocean Resort & Spa is an average donor : explaining how you match their pre…" at bounding box center [420, 377] width 210 height 39
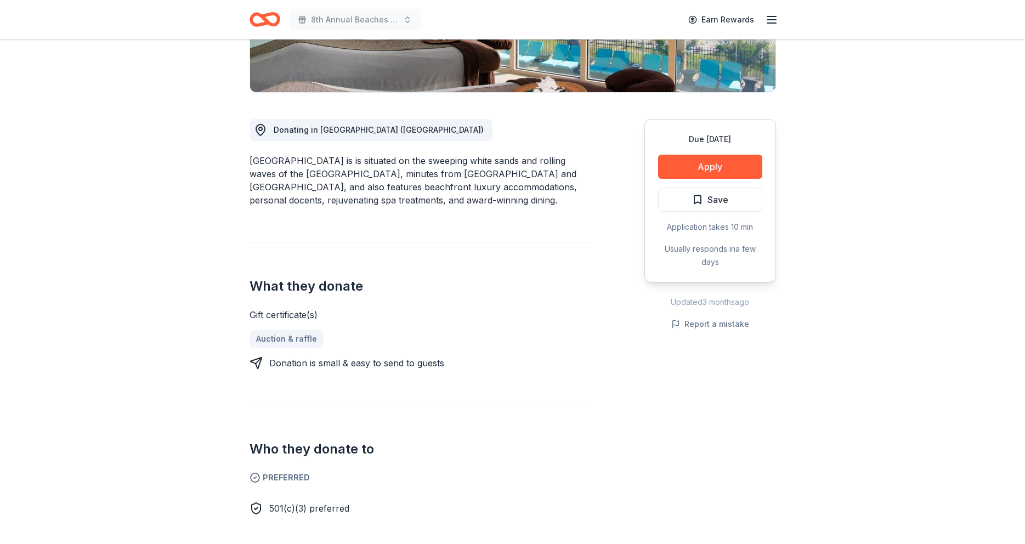
scroll to position [236, 0]
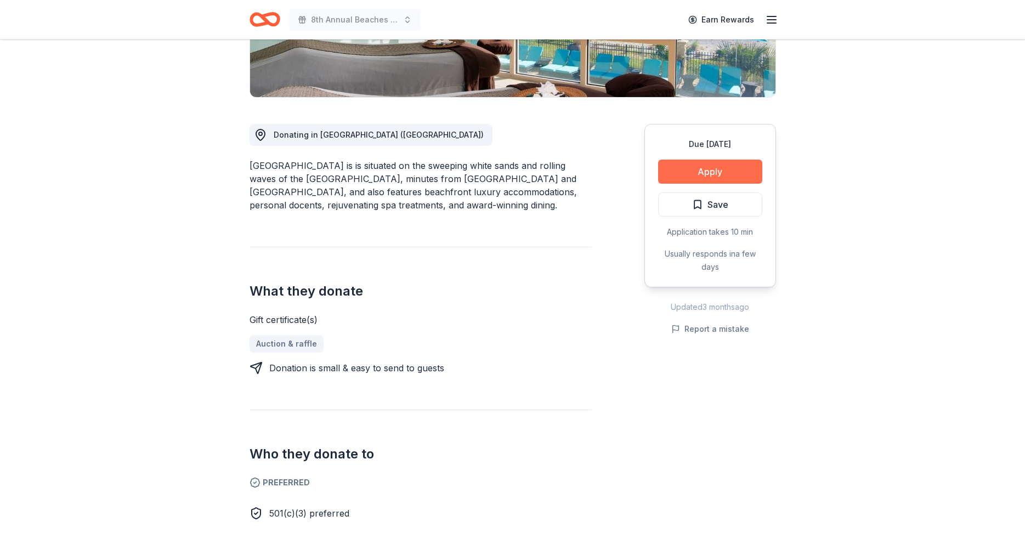
click at [710, 171] on button "Apply" at bounding box center [710, 172] width 104 height 24
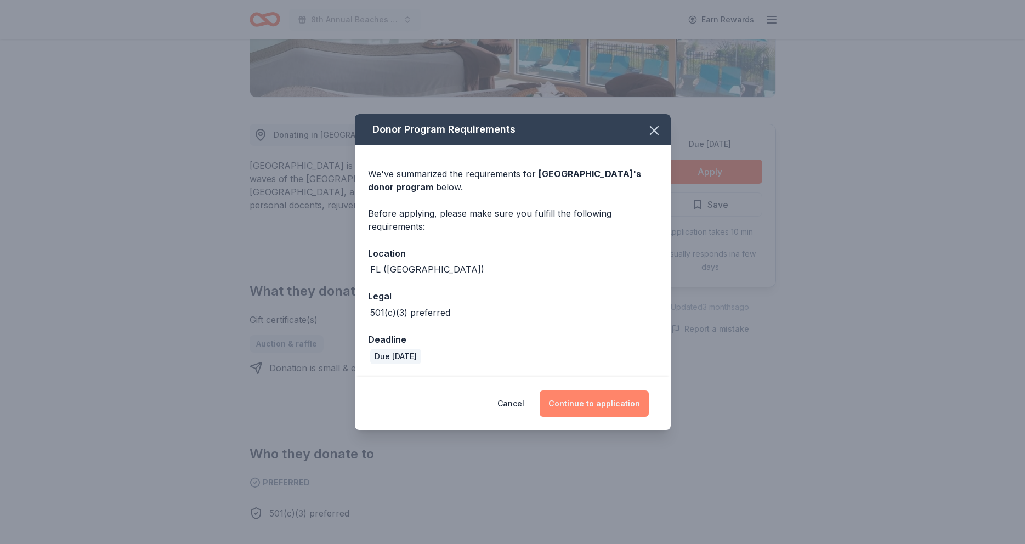
click at [590, 403] on button "Continue to application" at bounding box center [593, 403] width 109 height 26
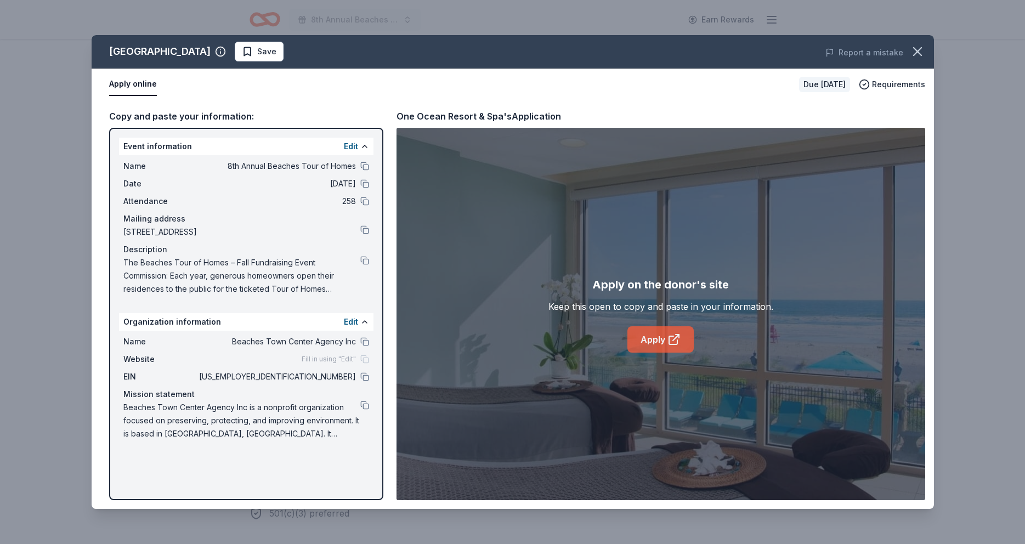
click at [651, 342] on link "Apply" at bounding box center [660, 339] width 66 height 26
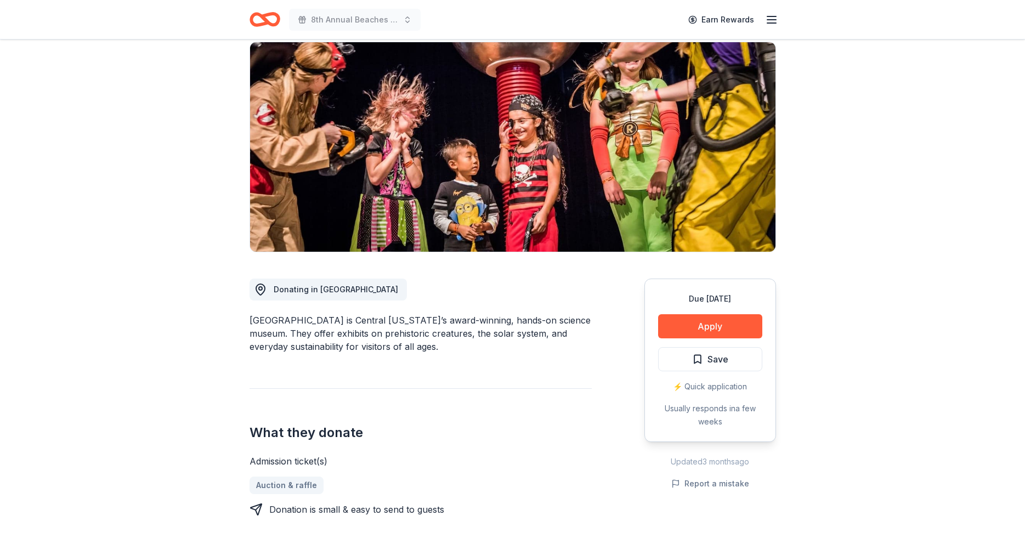
scroll to position [55, 0]
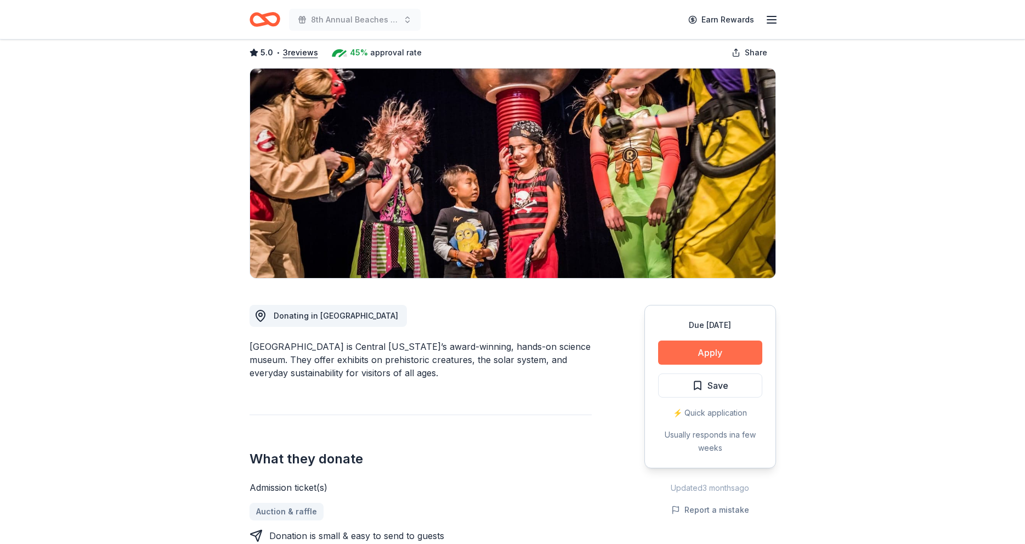
click at [711, 352] on button "Apply" at bounding box center [710, 352] width 104 height 24
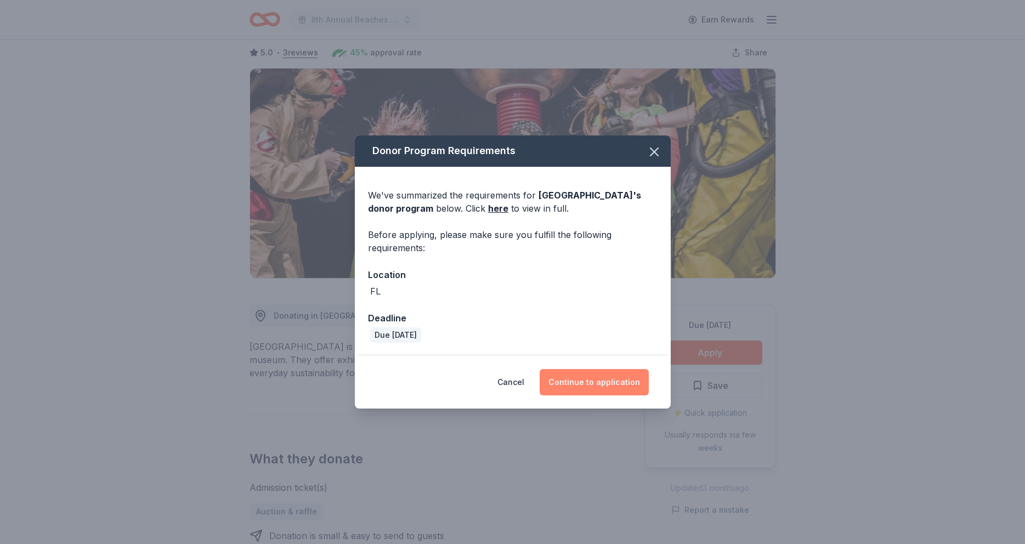
click at [585, 383] on button "Continue to application" at bounding box center [593, 382] width 109 height 26
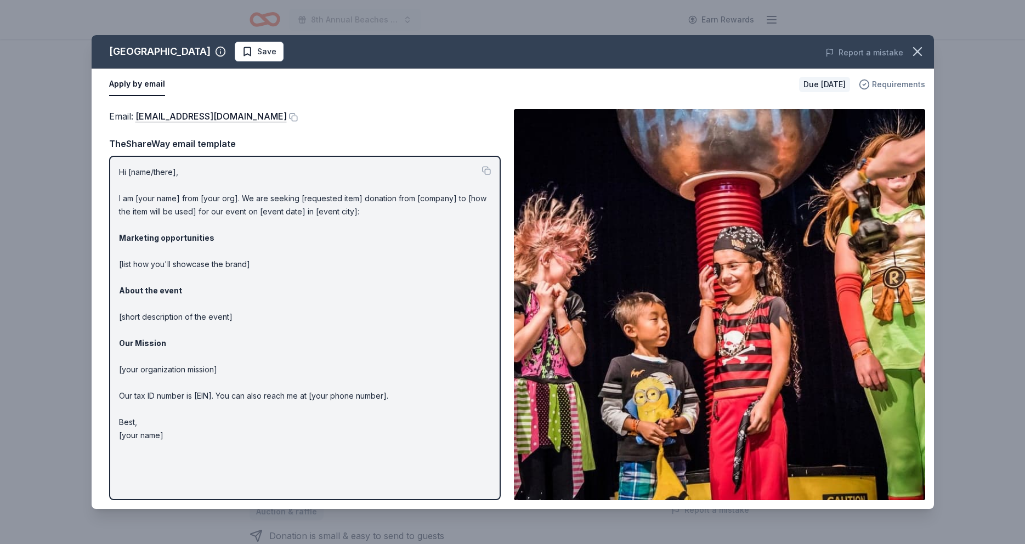
click at [891, 86] on span "Requirements" at bounding box center [898, 84] width 53 height 13
click at [679, 83] on div "Apply by email" at bounding box center [449, 84] width 681 height 23
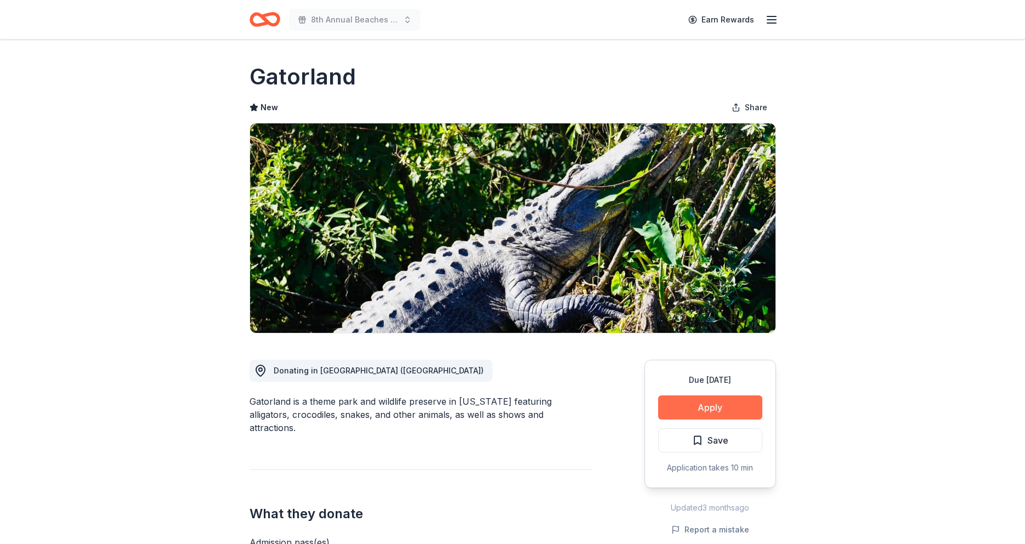
click at [707, 406] on button "Apply" at bounding box center [710, 407] width 104 height 24
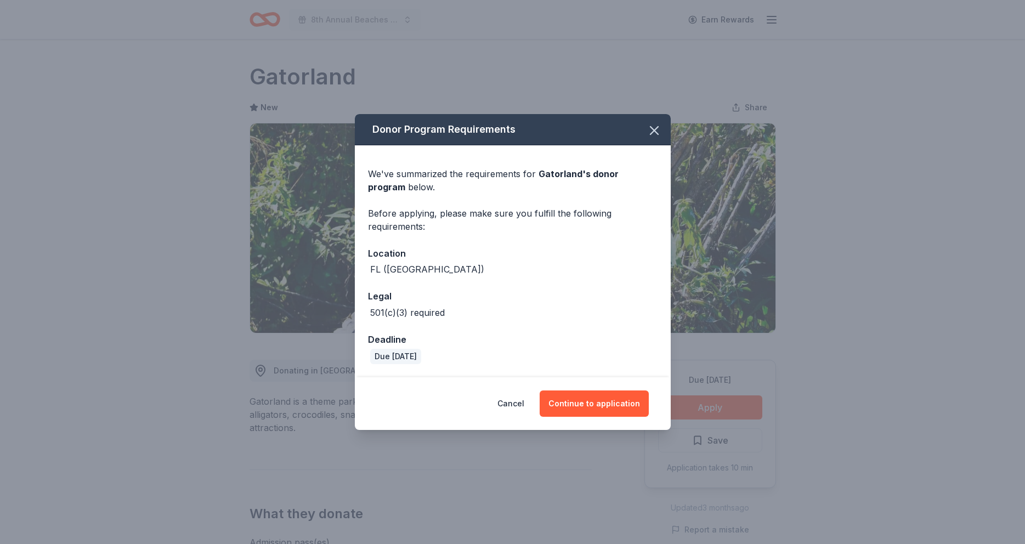
drag, startPoint x: 654, startPoint y: 128, endPoint x: 369, endPoint y: 25, distance: 302.4
click at [653, 126] on icon "button" at bounding box center [653, 130] width 15 height 15
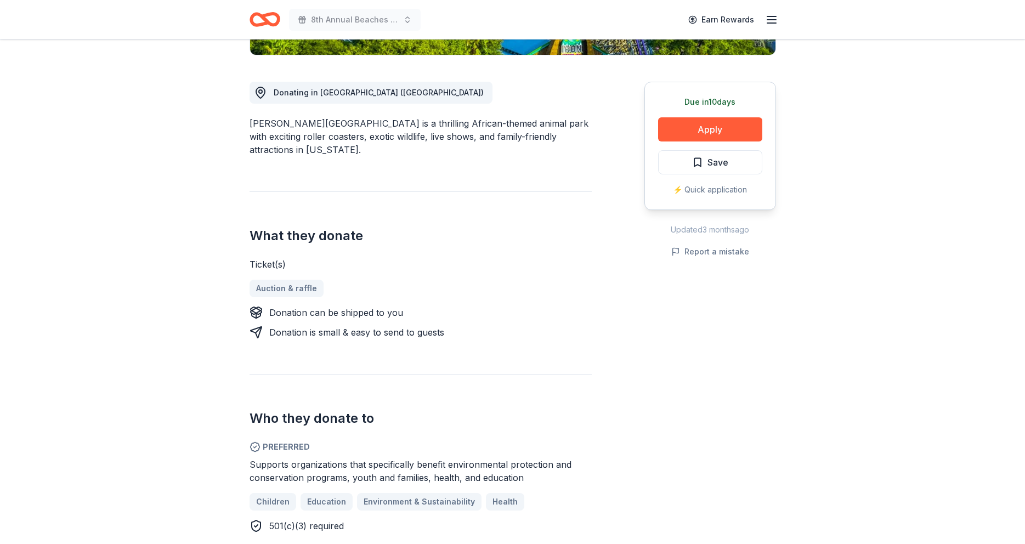
scroll to position [127, 0]
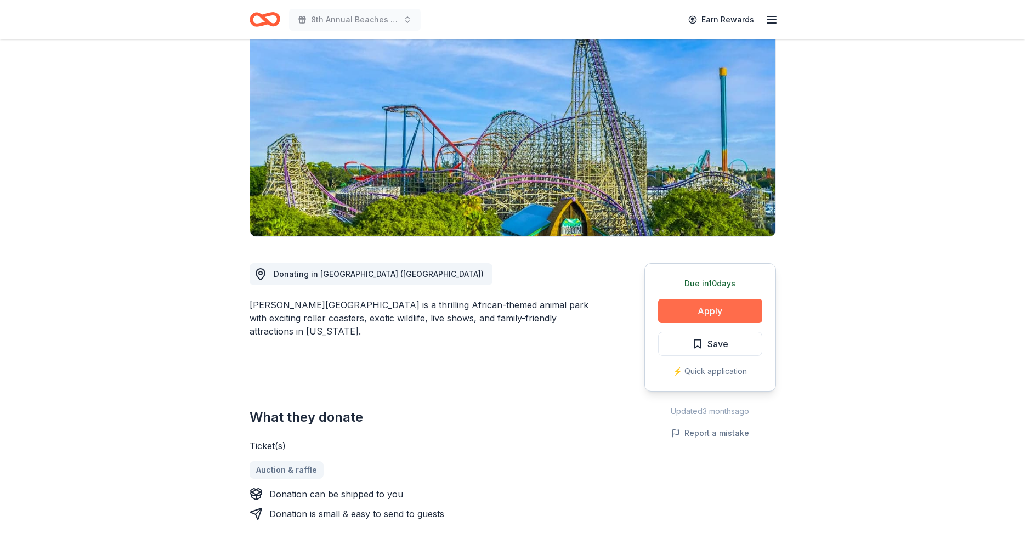
click at [711, 299] on button "Apply" at bounding box center [710, 311] width 104 height 24
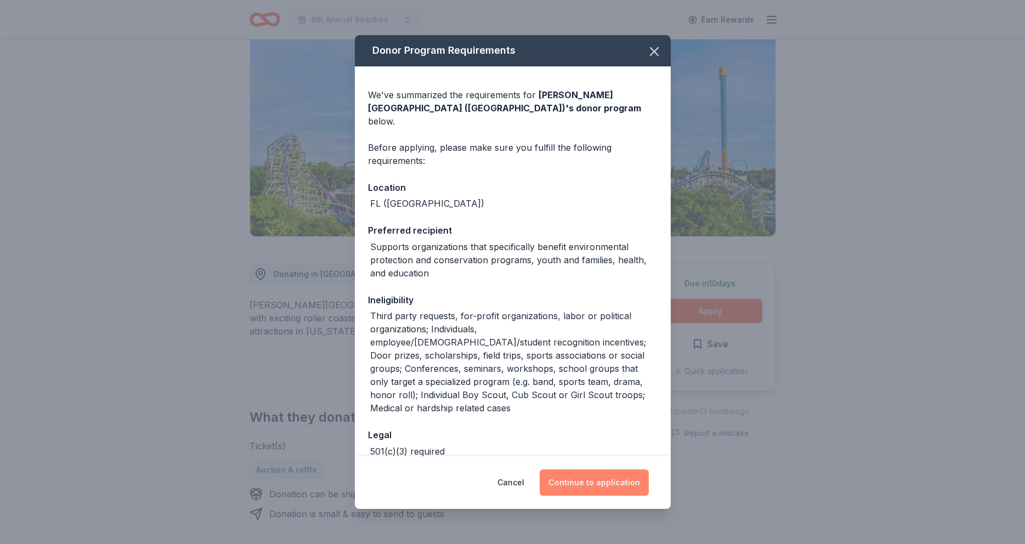
click at [583, 481] on button "Continue to application" at bounding box center [593, 482] width 109 height 26
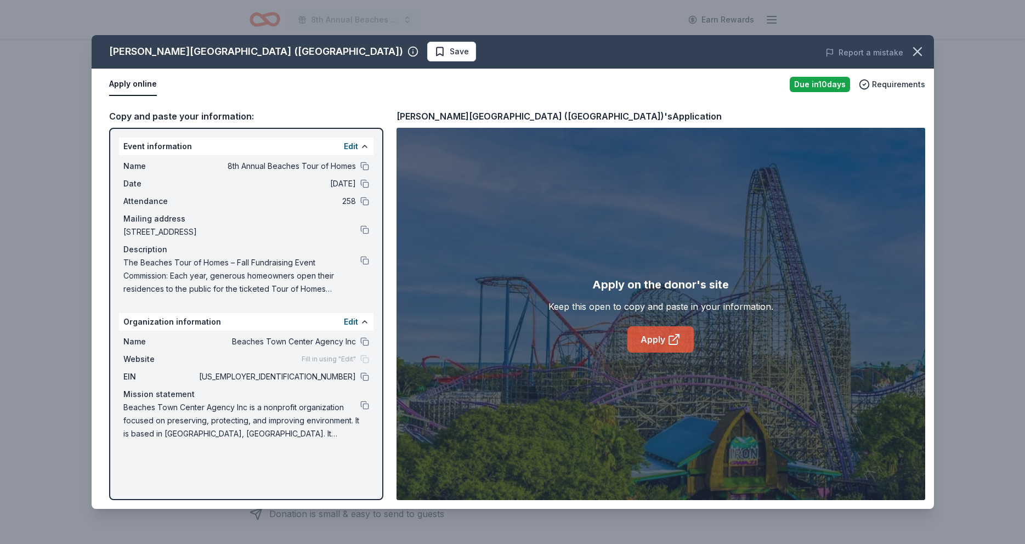
click at [653, 338] on link "Apply" at bounding box center [660, 339] width 66 height 26
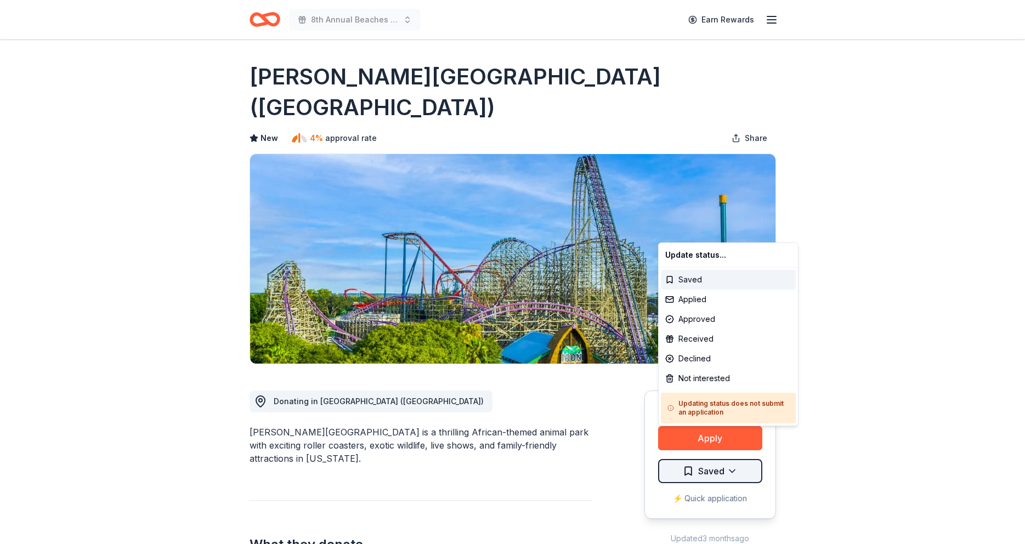
click at [745, 436] on html "8th Annual Beaches Tour of Homes Earn Rewards Due [DATE] [GEOGRAPHIC_DATA][PERS…" at bounding box center [512, 272] width 1025 height 544
click at [717, 301] on div "Applied" at bounding box center [728, 299] width 135 height 20
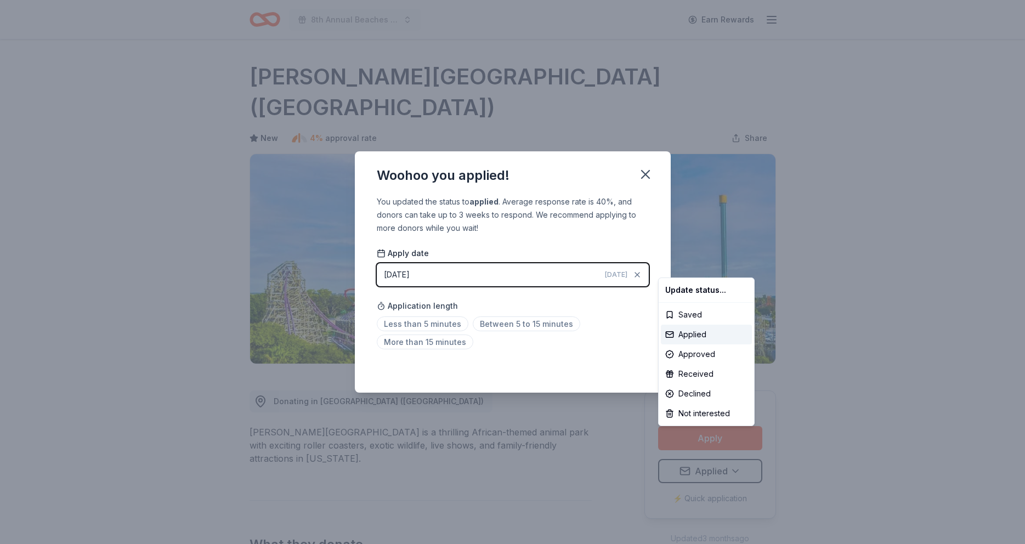
click at [486, 325] on html "8th Annual Beaches Tour of Homes Earn Rewards Due in 10 days Share Busch Garden…" at bounding box center [512, 272] width 1025 height 544
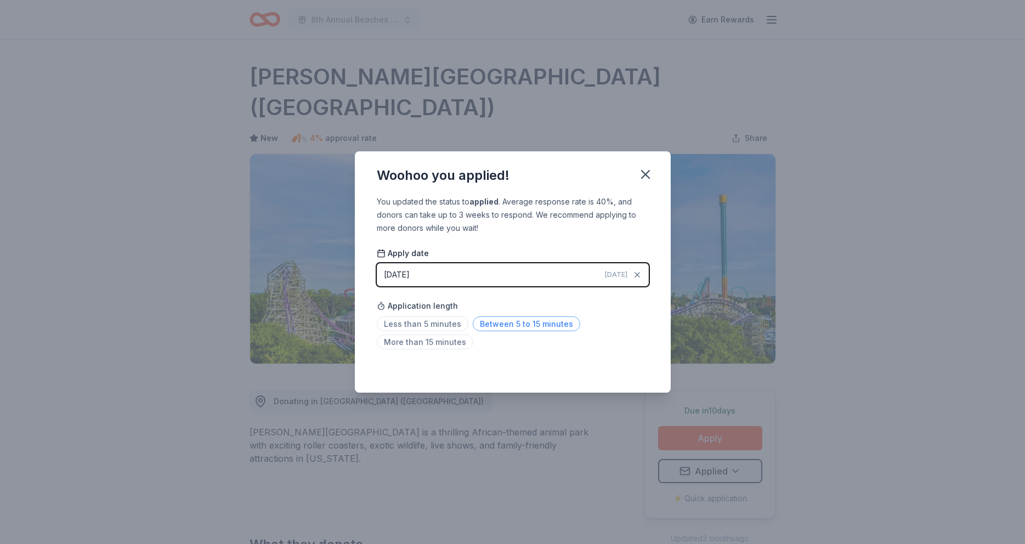
click at [559, 330] on span "Between 5 to 15 minutes" at bounding box center [526, 323] width 107 height 15
click at [645, 175] on icon "button" at bounding box center [645, 174] width 8 height 8
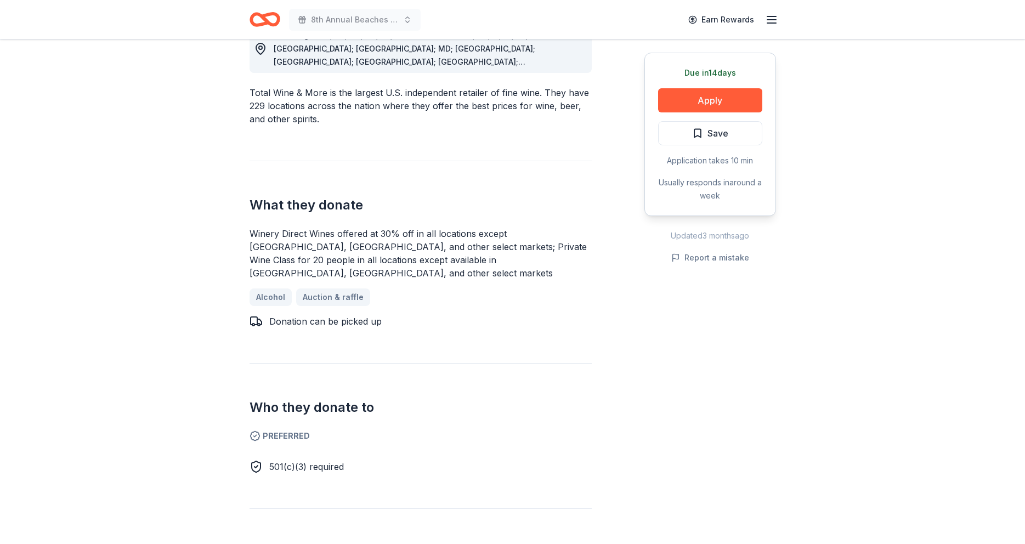
scroll to position [283, 0]
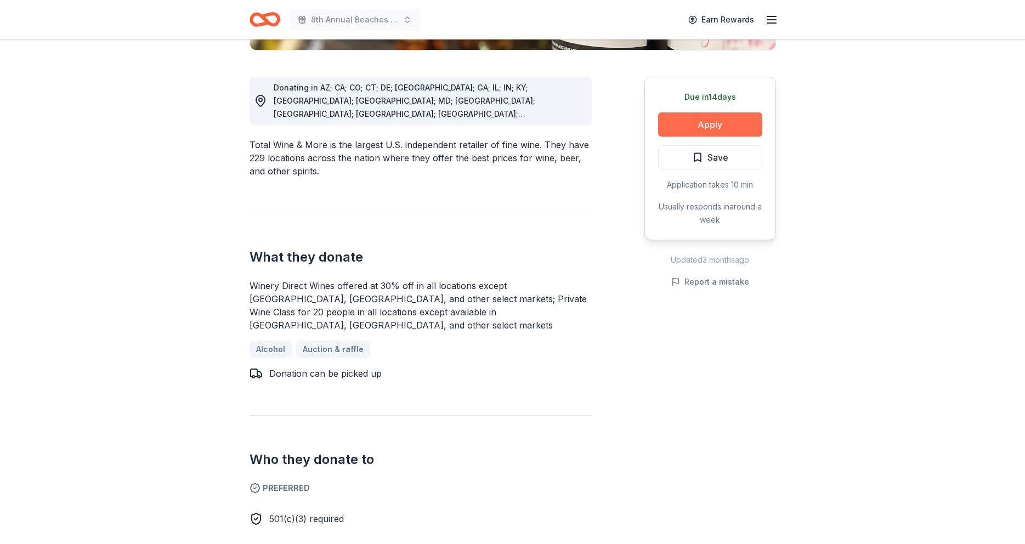
click at [707, 123] on button "Apply" at bounding box center [710, 124] width 104 height 24
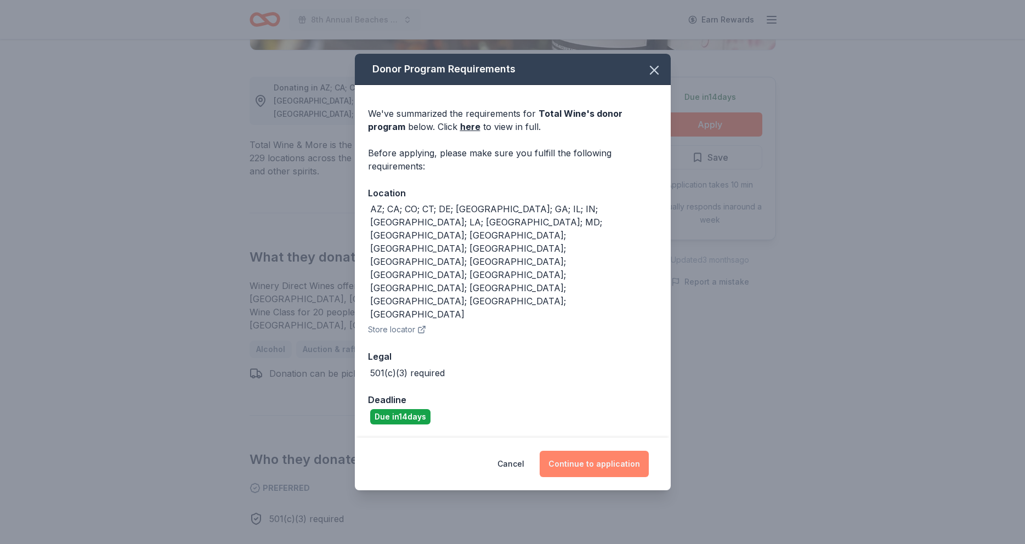
click at [579, 451] on button "Continue to application" at bounding box center [593, 464] width 109 height 26
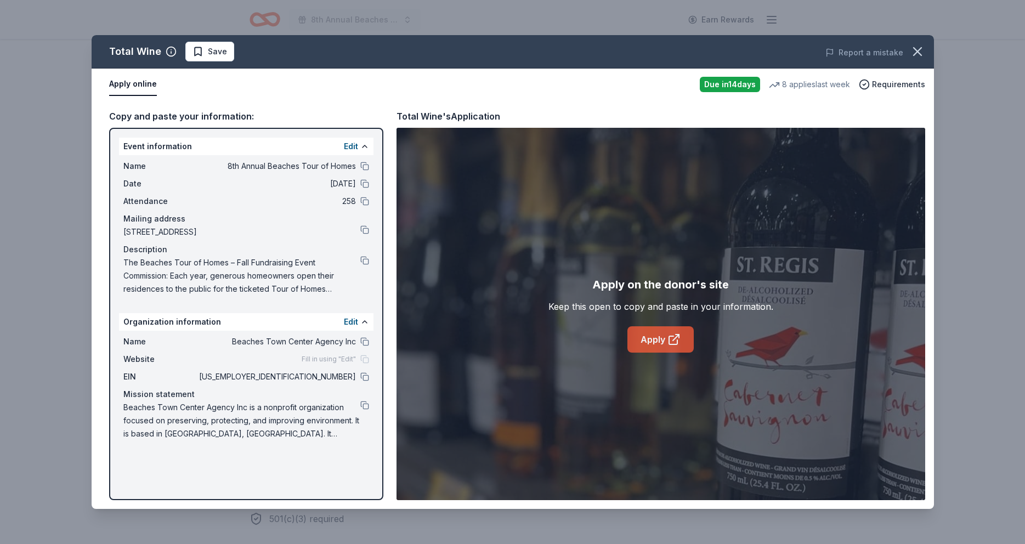
click at [655, 338] on link "Apply" at bounding box center [660, 339] width 66 height 26
